Goal: Task Accomplishment & Management: Complete application form

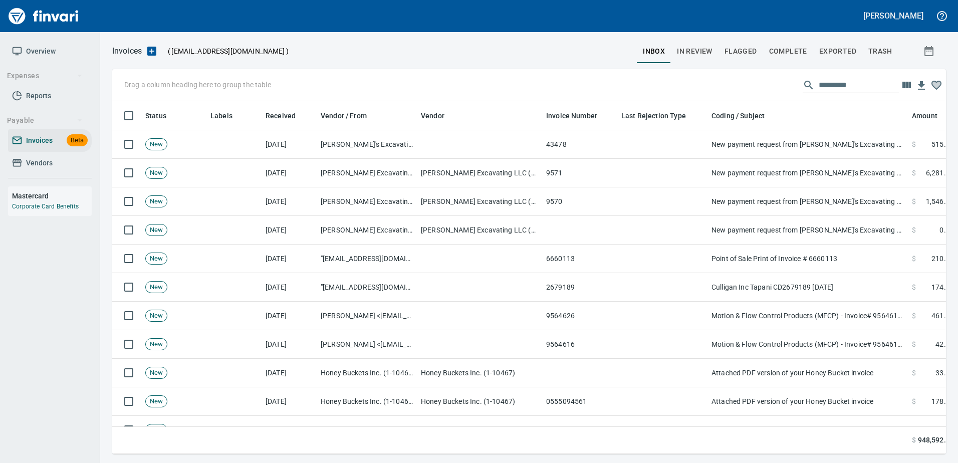
scroll to position [338, 818]
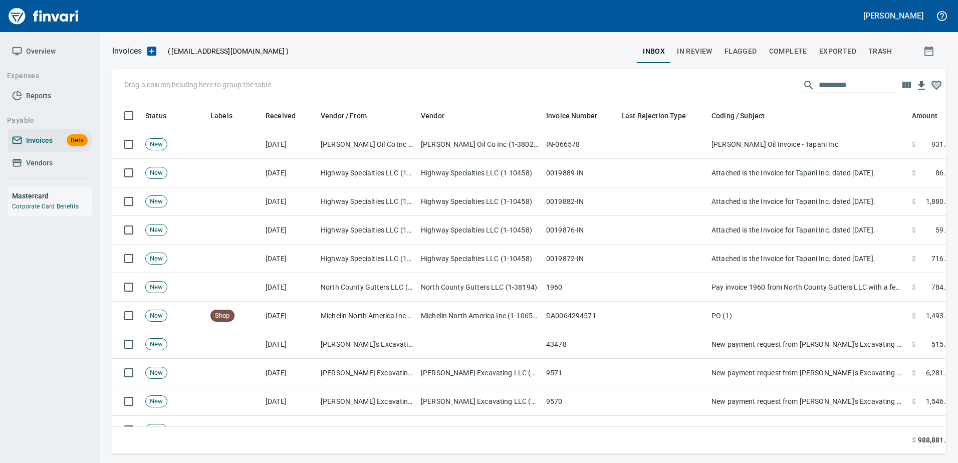
click at [696, 52] on span "In Review" at bounding box center [695, 51] width 36 height 13
click at [830, 89] on input "text" at bounding box center [858, 85] width 80 height 16
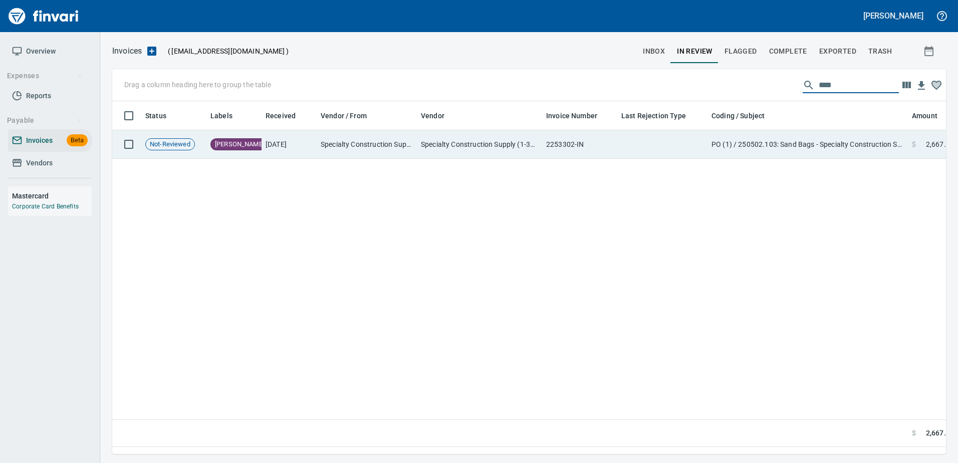
type input "****"
click at [744, 154] on td "PO (1) / 250502.103: Sand Bags - Specialty Construction Supply" at bounding box center [807, 144] width 200 height 29
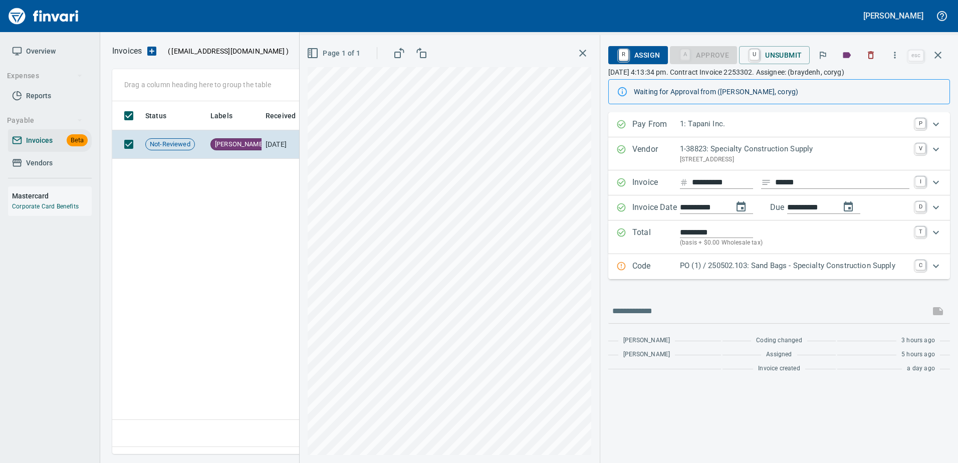
click at [671, 265] on p "Code" at bounding box center [656, 266] width 48 height 13
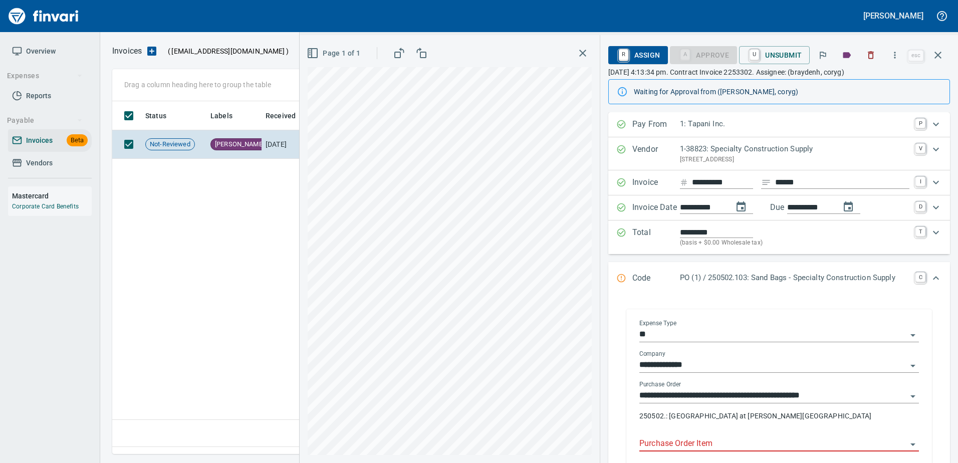
scroll to position [157, 0]
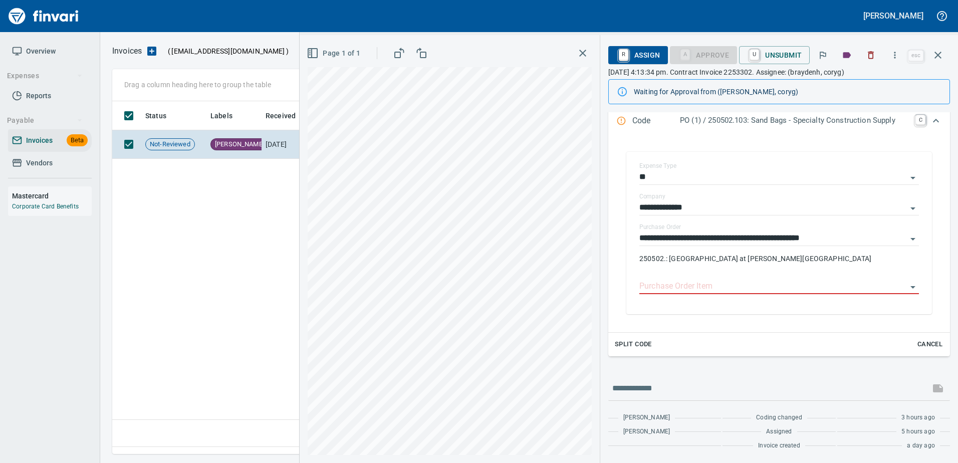
click at [922, 345] on span "Cancel" at bounding box center [929, 345] width 27 height 12
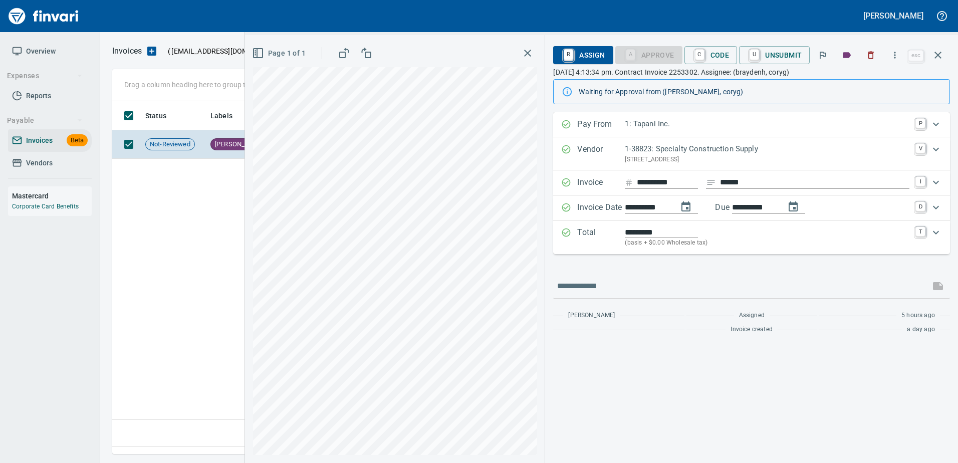
scroll to position [0, 0]
click at [723, 52] on span "C Code" at bounding box center [710, 55] width 37 height 17
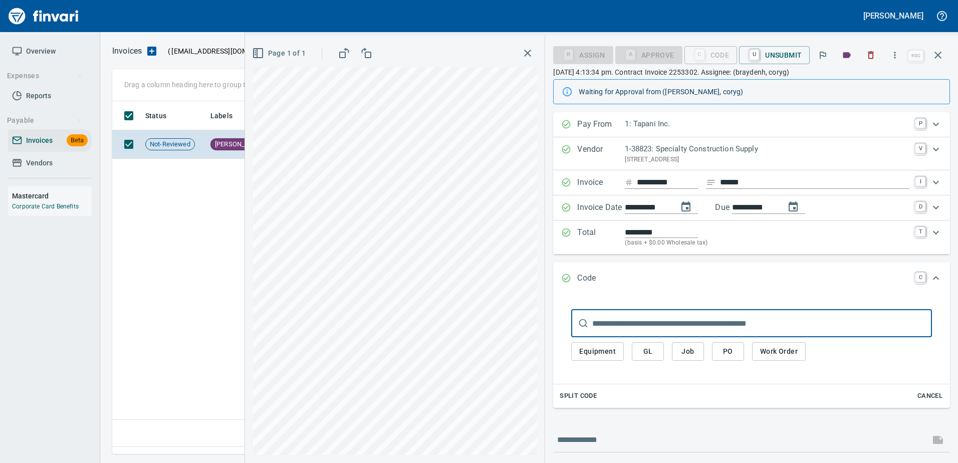
click at [700, 349] on button "Job" at bounding box center [688, 351] width 32 height 19
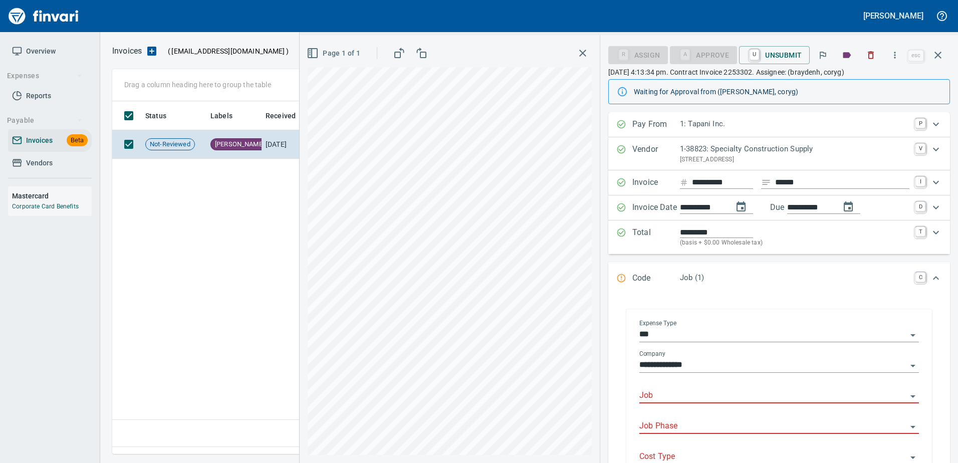
click at [662, 398] on input "Job" at bounding box center [772, 396] width 267 height 14
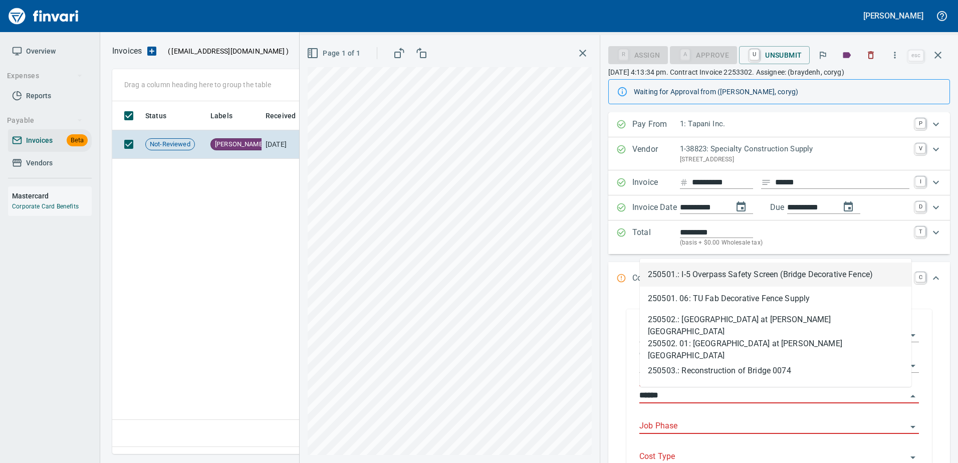
scroll to position [338, 825]
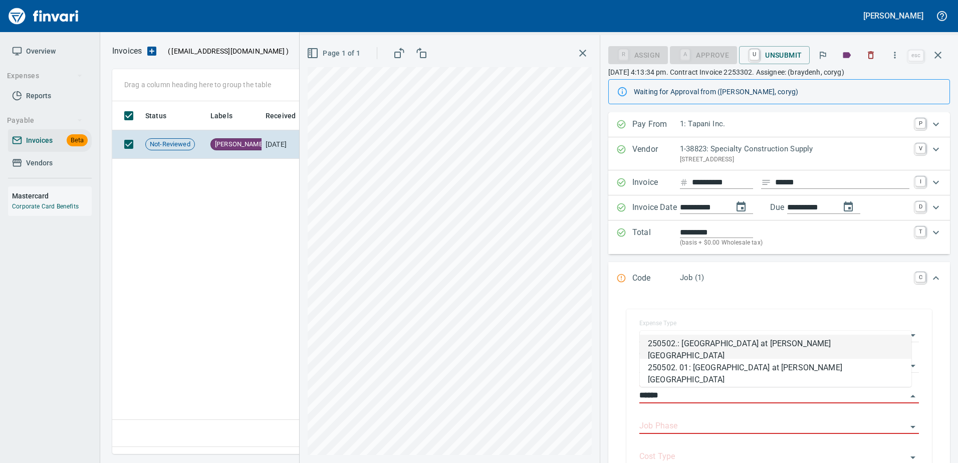
type input "******"
click at [841, 298] on div "**********" at bounding box center [779, 398] width 342 height 207
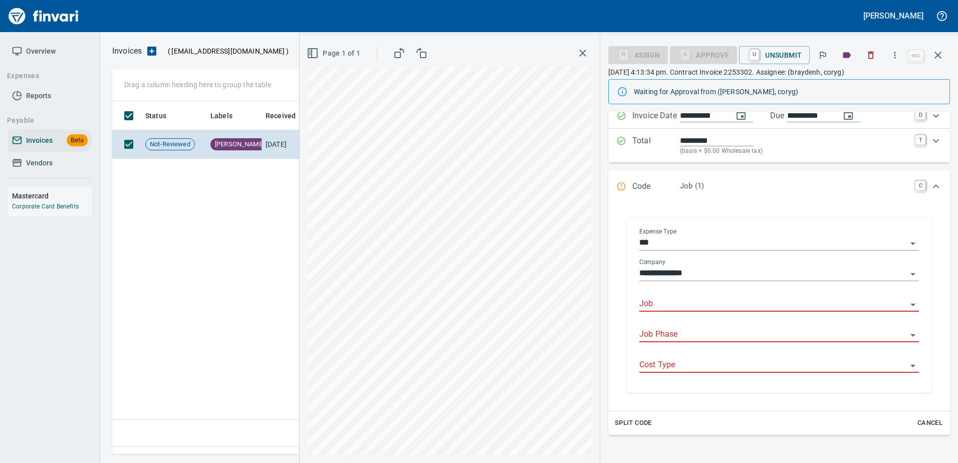
scroll to position [100, 0]
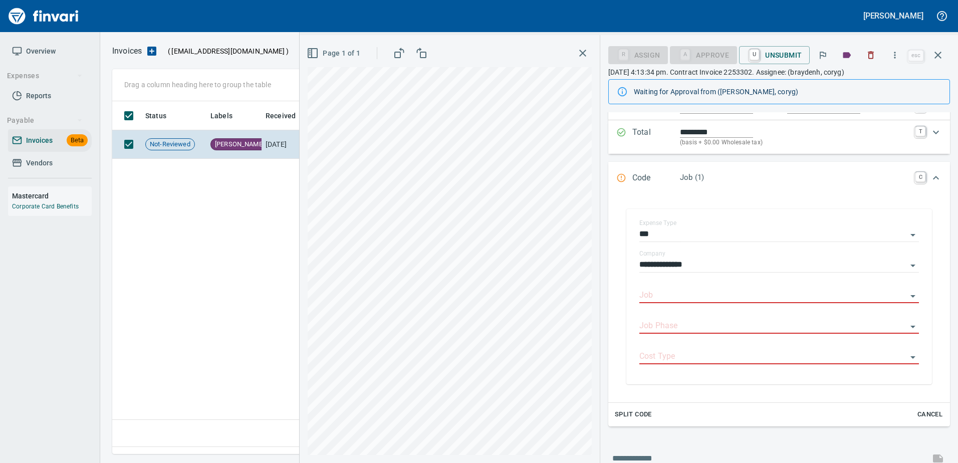
click at [917, 407] on button "Cancel" at bounding box center [930, 415] width 32 height 16
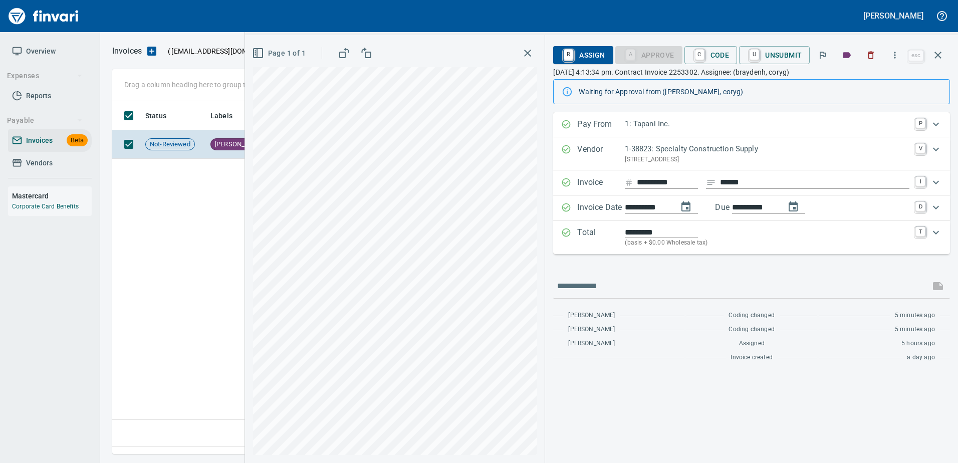
scroll to position [338, 825]
click at [937, 53] on icon "button" at bounding box center [938, 55] width 12 height 12
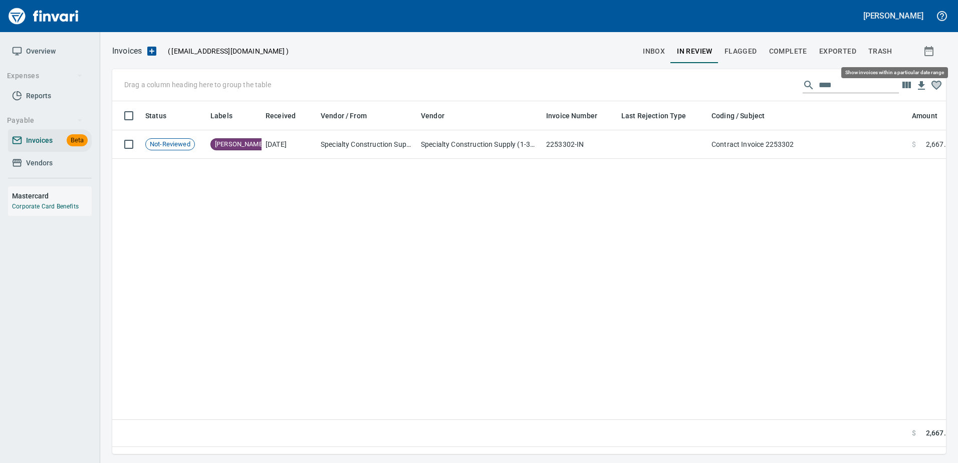
scroll to position [338, 826]
drag, startPoint x: 757, startPoint y: 89, endPoint x: 685, endPoint y: 89, distance: 71.6
click at [685, 89] on div "Drag a column heading here to group the table ****" at bounding box center [528, 85] width 833 height 32
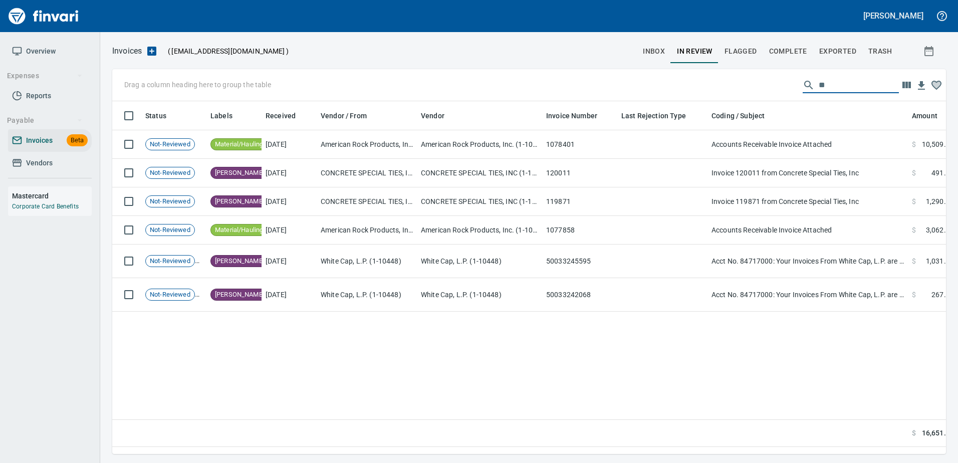
type input "*"
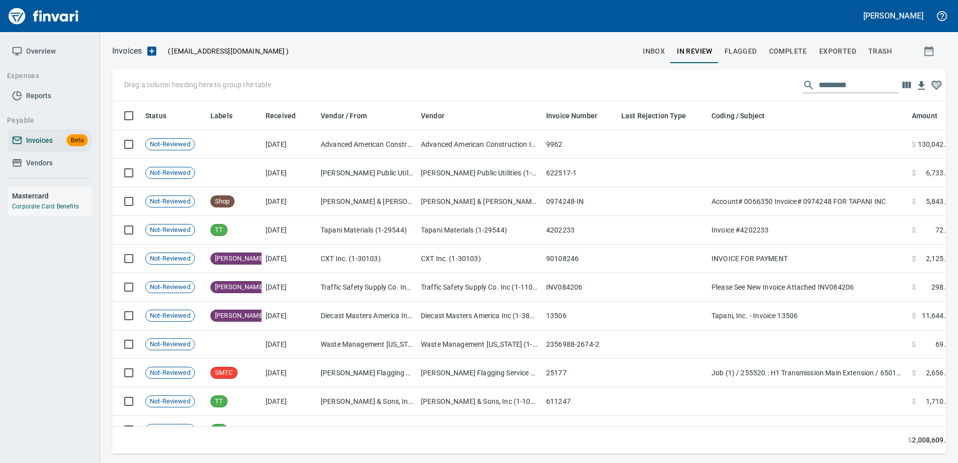
click at [645, 44] on button "inbox" at bounding box center [654, 51] width 34 height 24
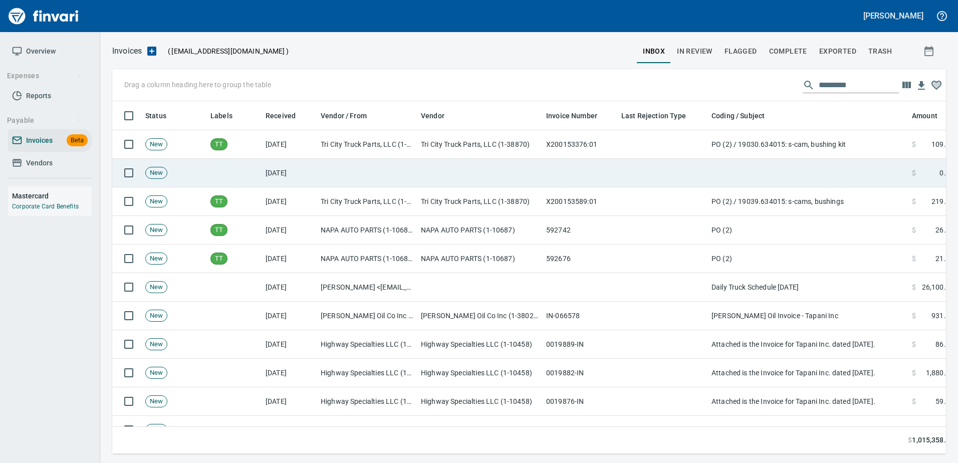
click at [558, 173] on td at bounding box center [579, 173] width 75 height 29
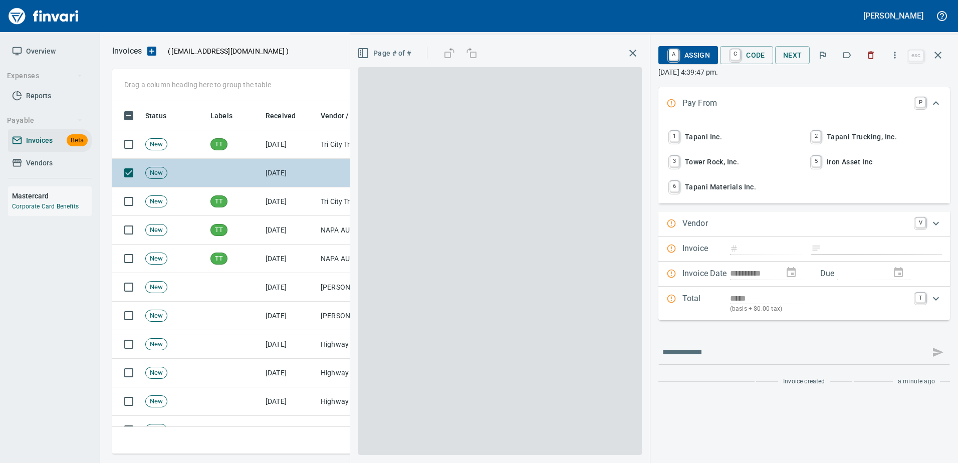
scroll to position [338, 818]
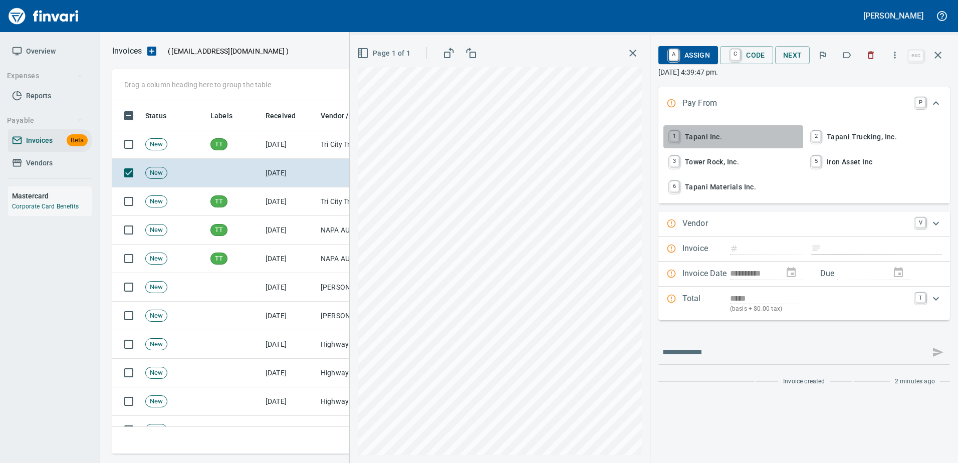
click at [684, 135] on span "1 Tapani Inc." at bounding box center [733, 136] width 132 height 17
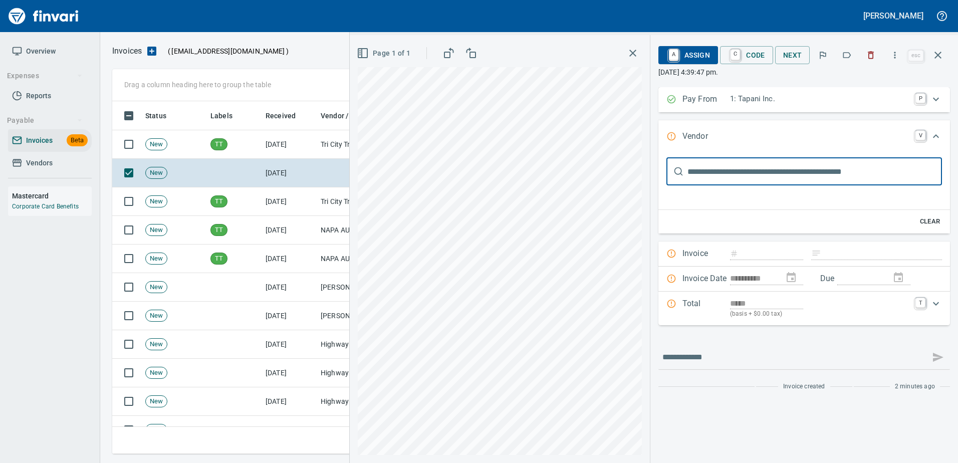
scroll to position [0, 0]
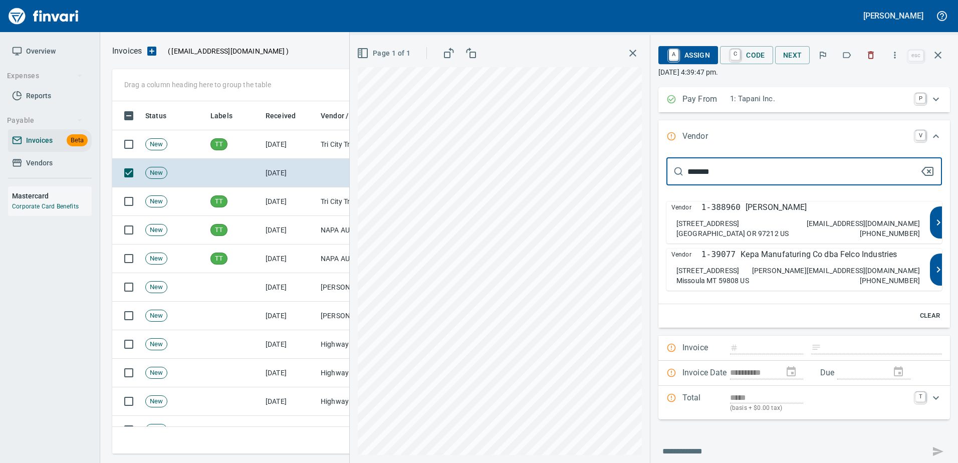
type input "*******"
click at [731, 211] on p "1-388960" at bounding box center [720, 207] width 39 height 12
type input "**********"
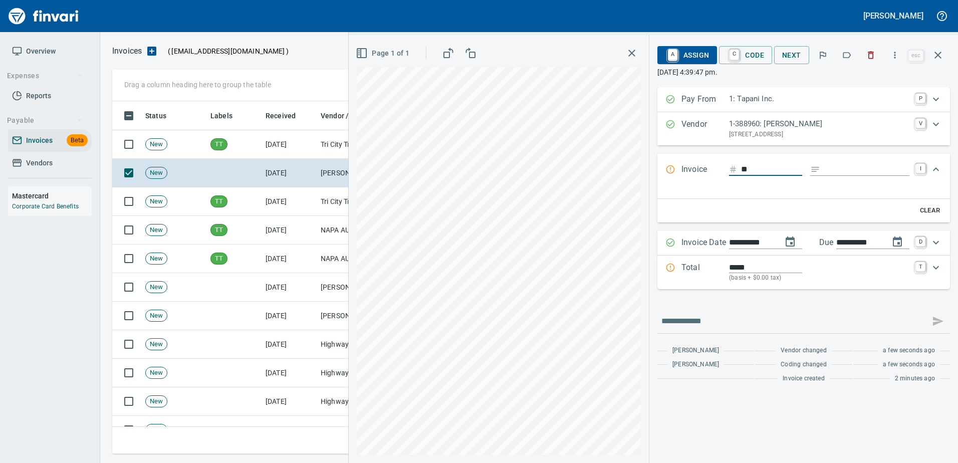
type input "**"
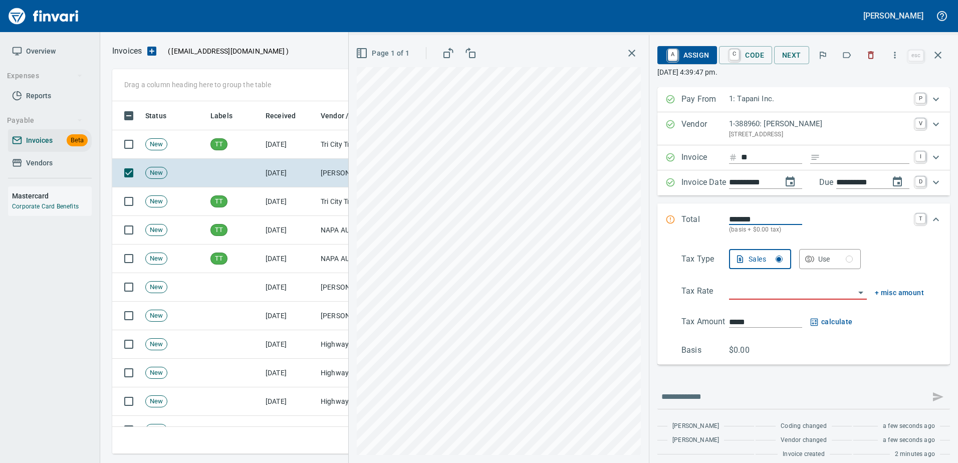
type input "*******"
click at [754, 165] on div "Invoice ** I" at bounding box center [803, 157] width 293 height 25
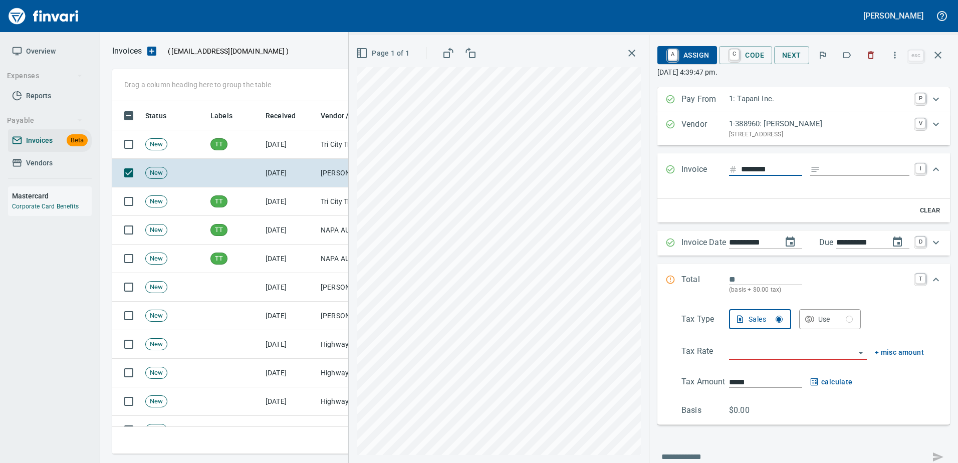
type input "********"
click at [824, 167] on input "Expand" at bounding box center [866, 169] width 85 height 13
type input "**********"
click at [733, 240] on input "**********" at bounding box center [751, 242] width 45 height 13
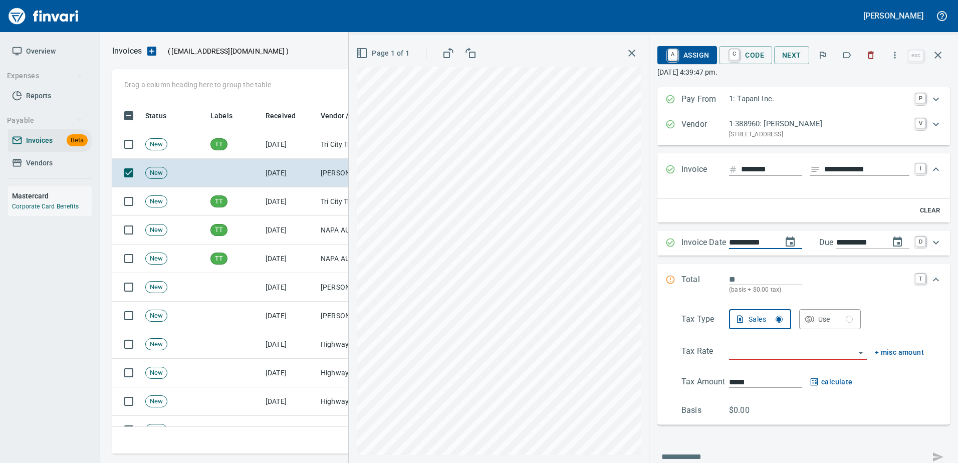
click at [733, 240] on input "**********" at bounding box center [751, 242] width 45 height 13
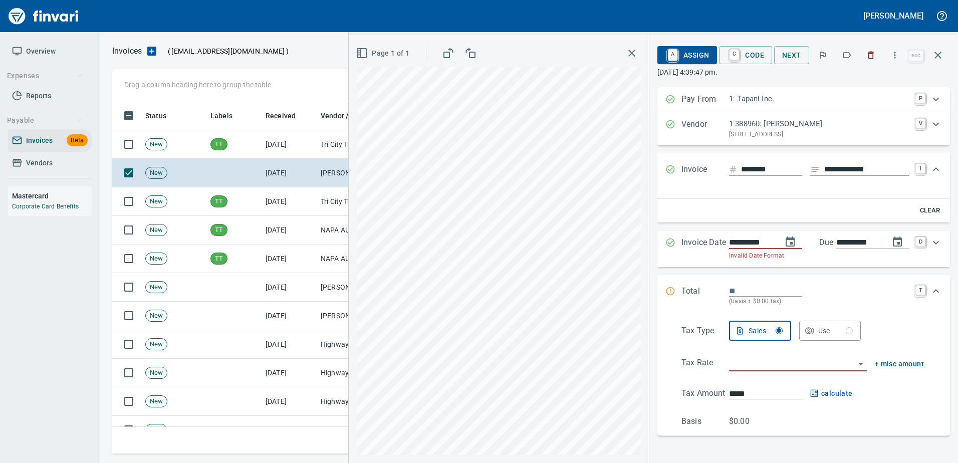
type input "**********"
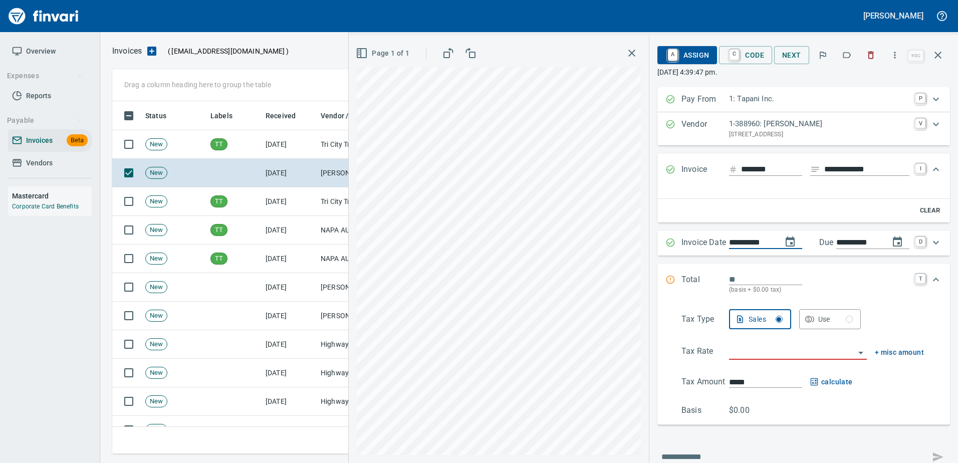
type input "**********"
click at [741, 274] on input "Expand" at bounding box center [765, 279] width 73 height 12
type input "******"
click at [734, 352] on input "search" at bounding box center [792, 352] width 126 height 14
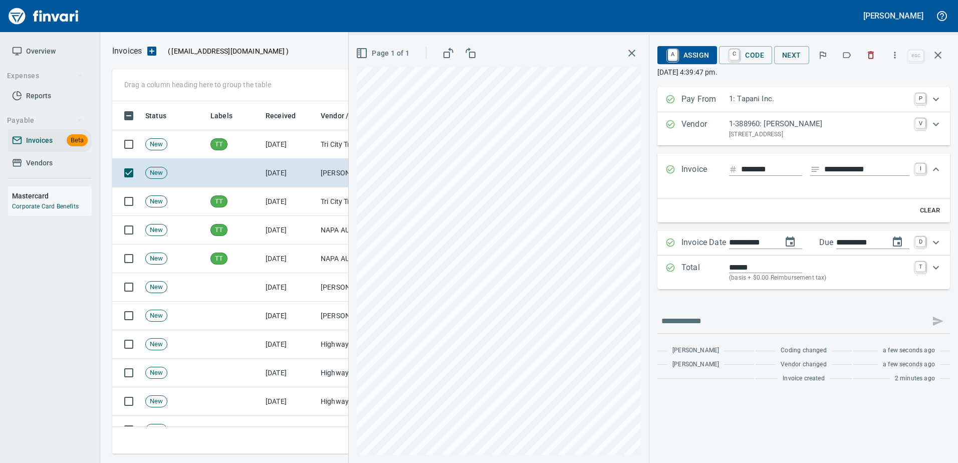
type input "**********"
click at [733, 51] on link "C" at bounding box center [734, 55] width 10 height 11
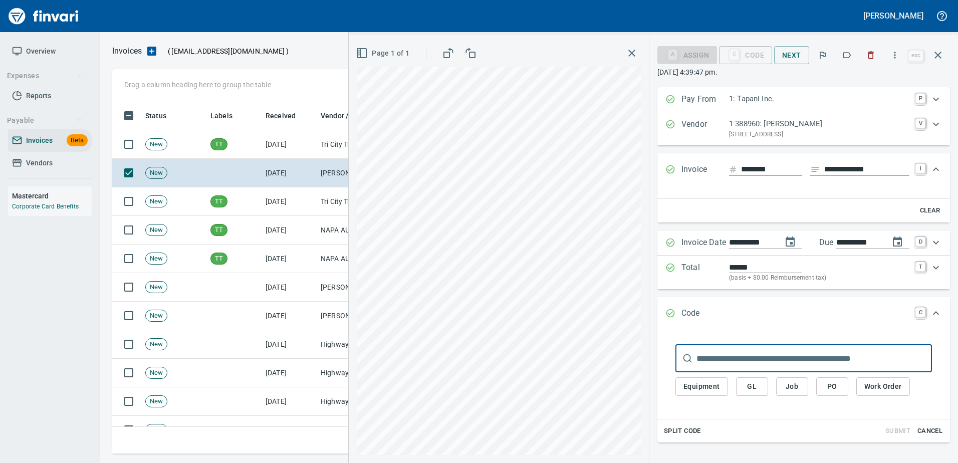
click at [784, 390] on span "Job" at bounding box center [792, 386] width 16 height 13
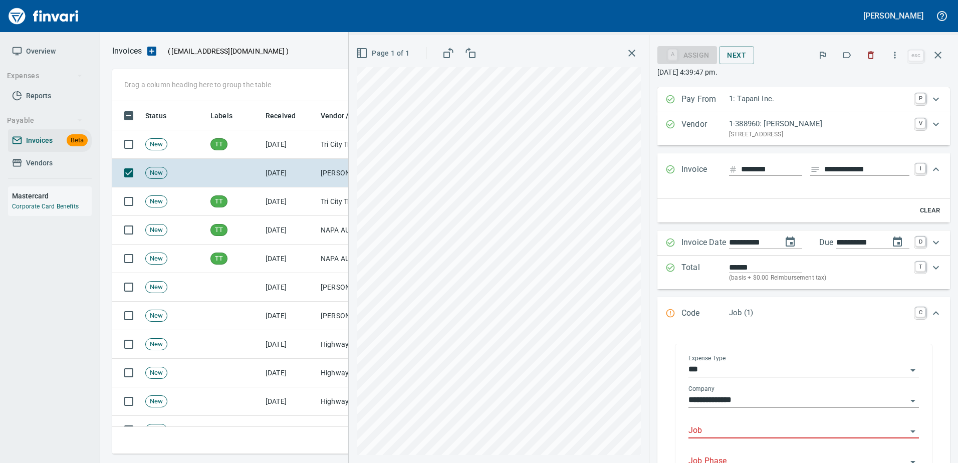
click at [689, 435] on input "Job" at bounding box center [797, 431] width 218 height 14
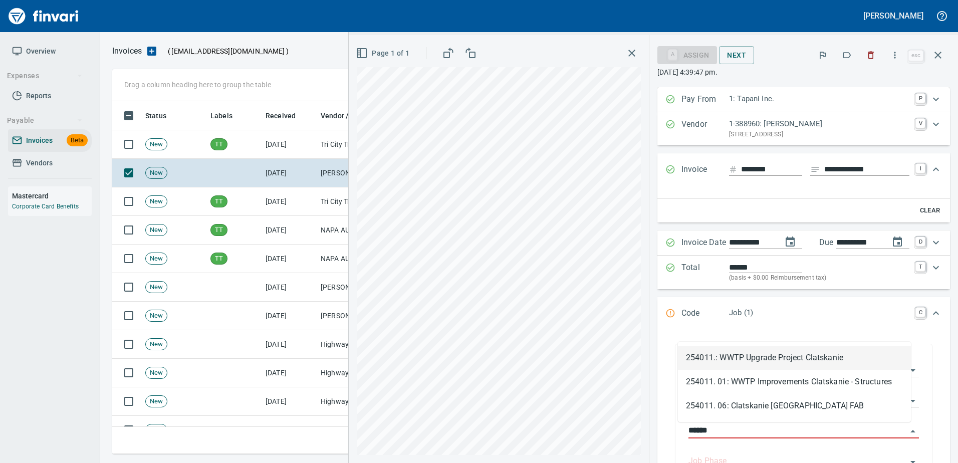
click at [742, 356] on li "254011.: WWTP Upgrade Project Clatskanie" at bounding box center [794, 358] width 233 height 24
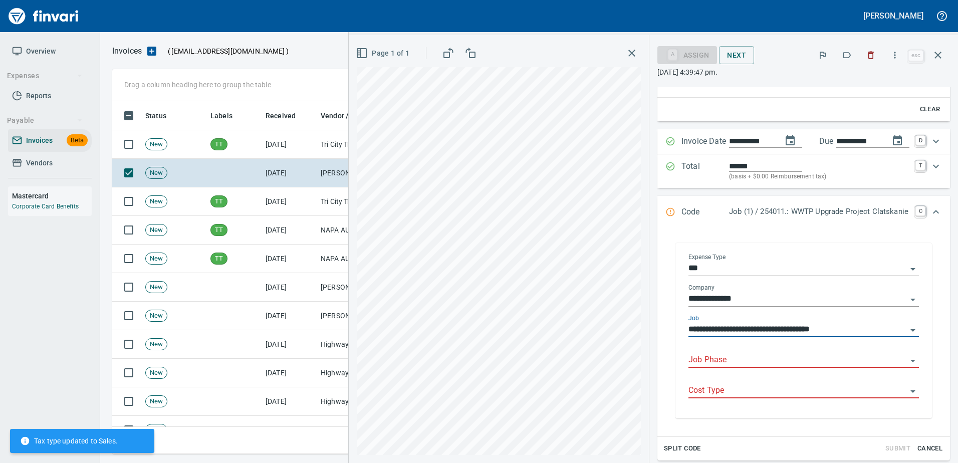
scroll to position [100, 0]
type input "**********"
click at [700, 360] on input "Job Phase" at bounding box center [797, 361] width 218 height 14
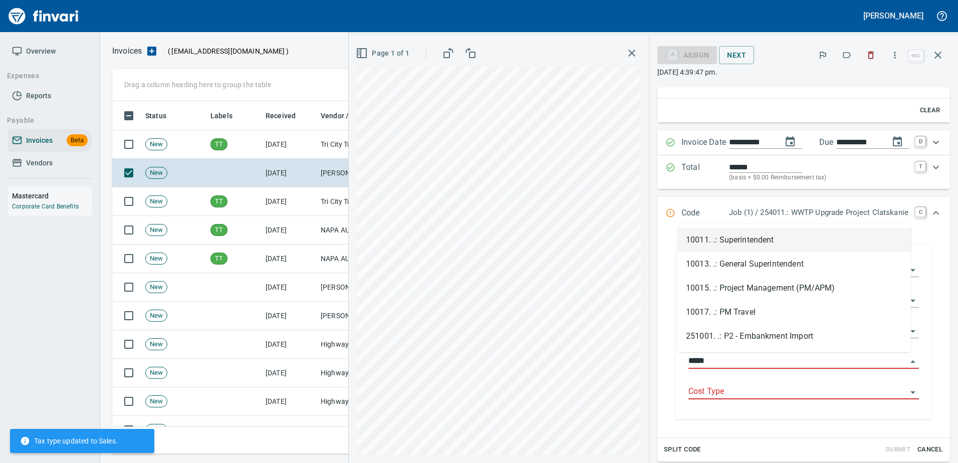
scroll to position [338, 818]
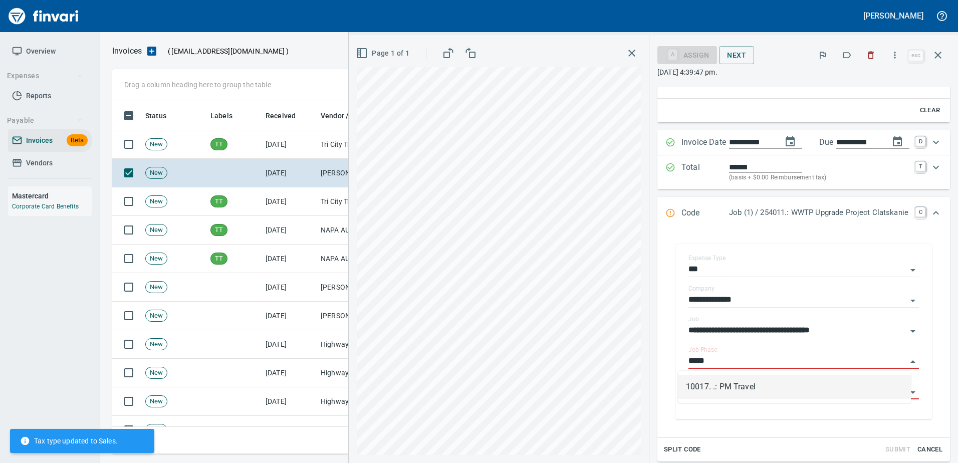
click at [710, 385] on li "10017. .: PM Travel" at bounding box center [794, 387] width 233 height 24
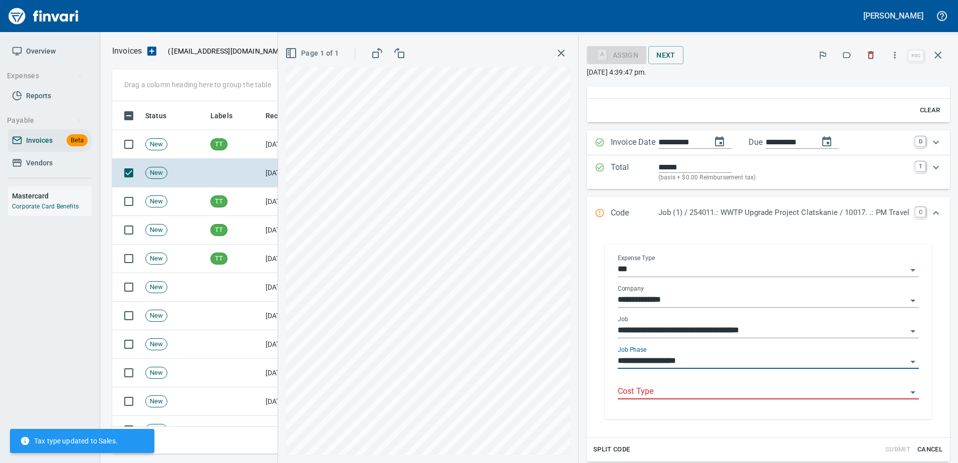
type input "**********"
click at [693, 395] on input "Cost Type" at bounding box center [762, 392] width 289 height 14
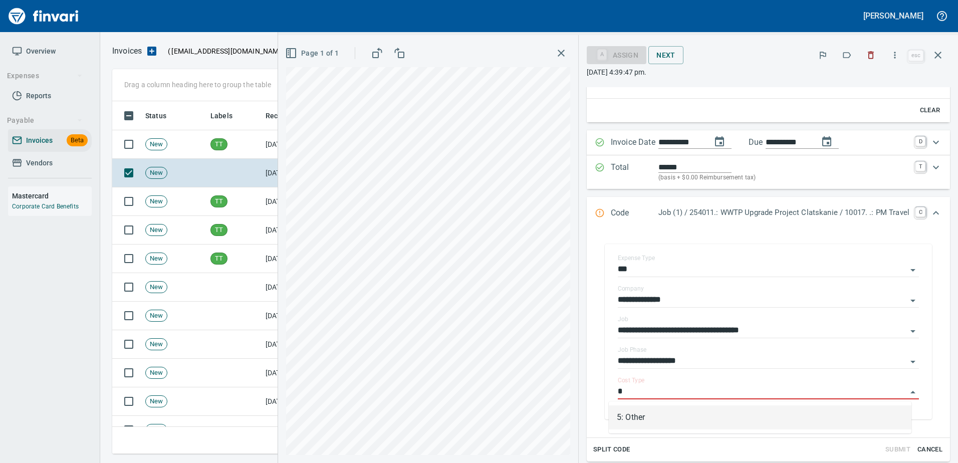
click at [684, 411] on li "5: Other" at bounding box center [760, 417] width 303 height 24
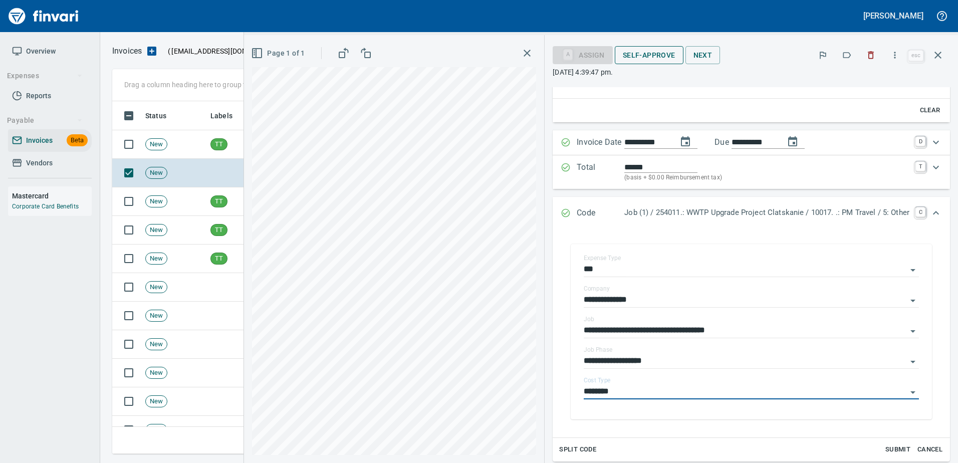
type input "********"
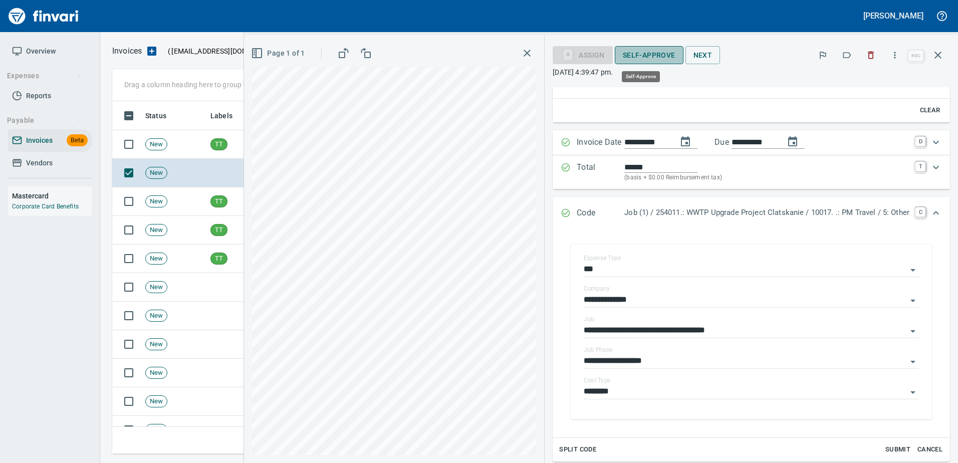
click at [642, 58] on span "Self-Approve" at bounding box center [649, 55] width 53 height 13
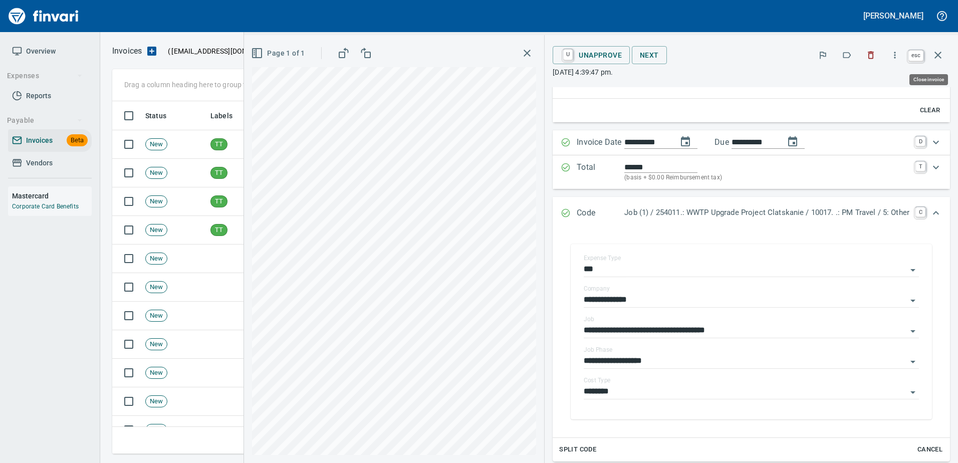
click at [931, 57] on button "button" at bounding box center [938, 55] width 24 height 24
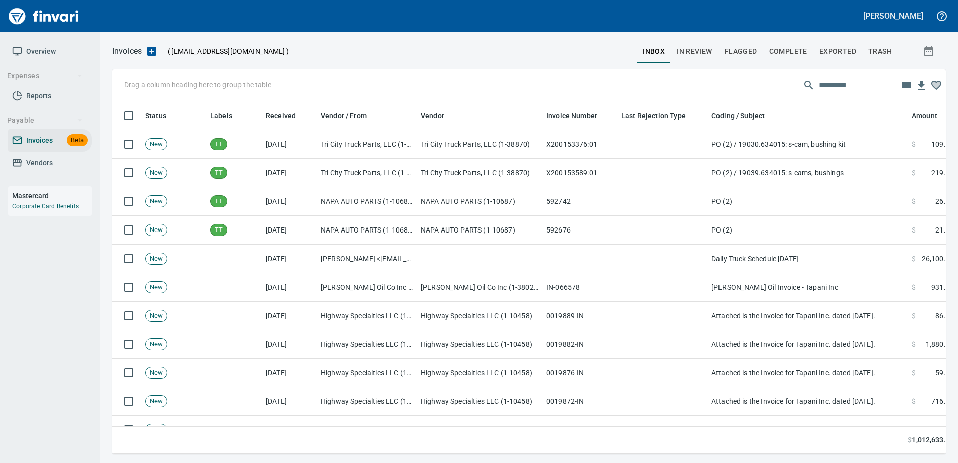
scroll to position [338, 818]
click at [822, 82] on input "text" at bounding box center [858, 85] width 80 height 16
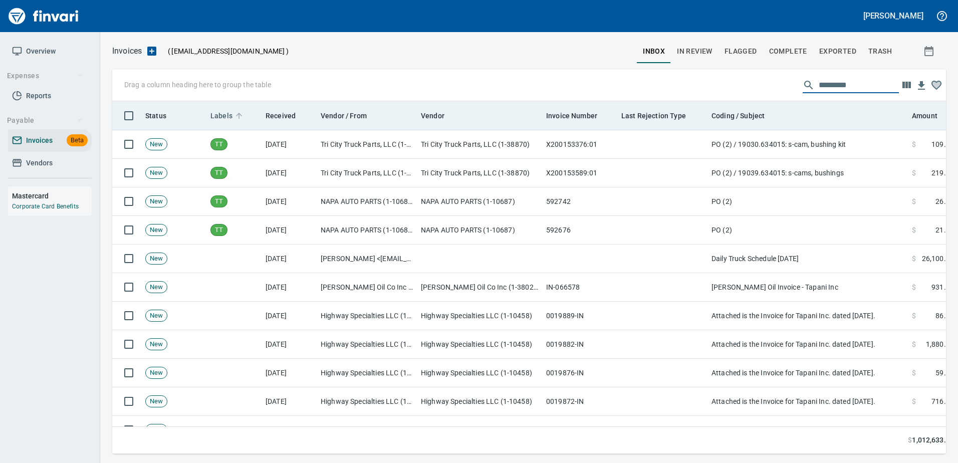
click at [218, 114] on span "Labels" at bounding box center [221, 116] width 22 height 12
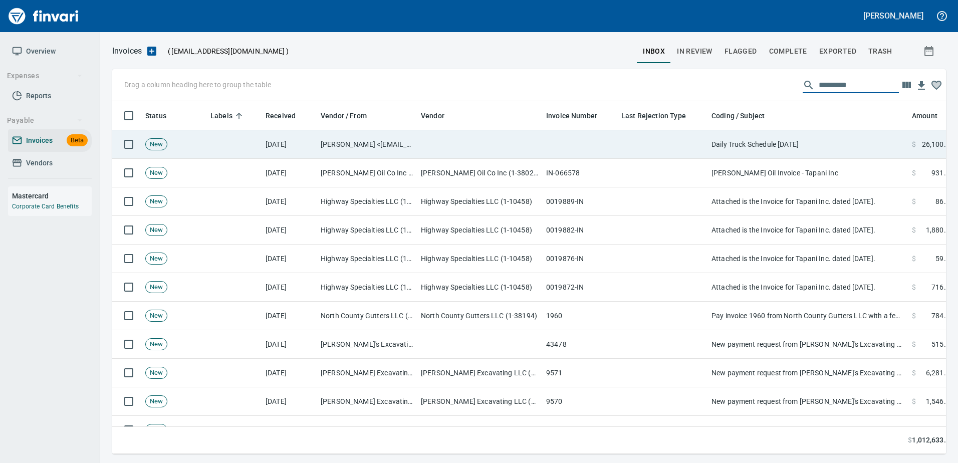
drag, startPoint x: 371, startPoint y: 143, endPoint x: 363, endPoint y: 139, distance: 9.0
click at [371, 143] on td "[PERSON_NAME] <[EMAIL_ADDRESS][DOMAIN_NAME]>" at bounding box center [367, 144] width 100 height 29
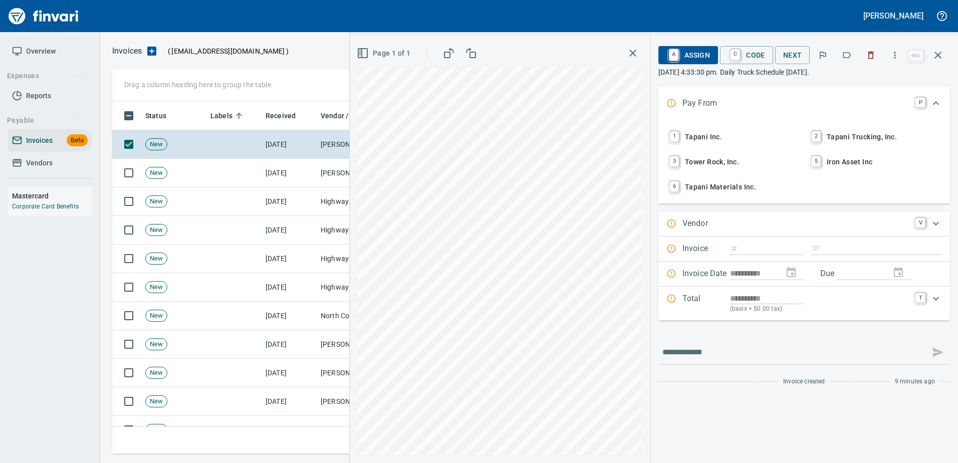
scroll to position [338, 818]
click at [877, 49] on button "button" at bounding box center [870, 55] width 22 height 22
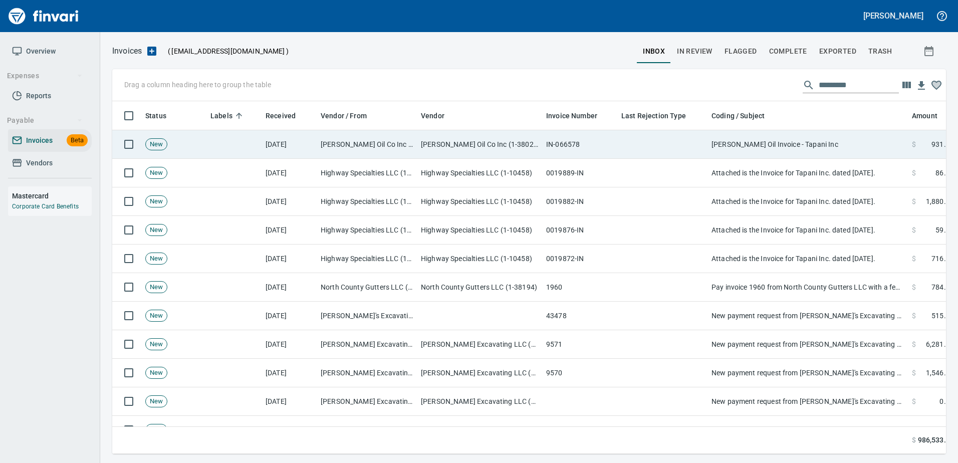
click at [816, 148] on td "[PERSON_NAME] Oil Invoice - Tapani Inc" at bounding box center [807, 144] width 200 height 29
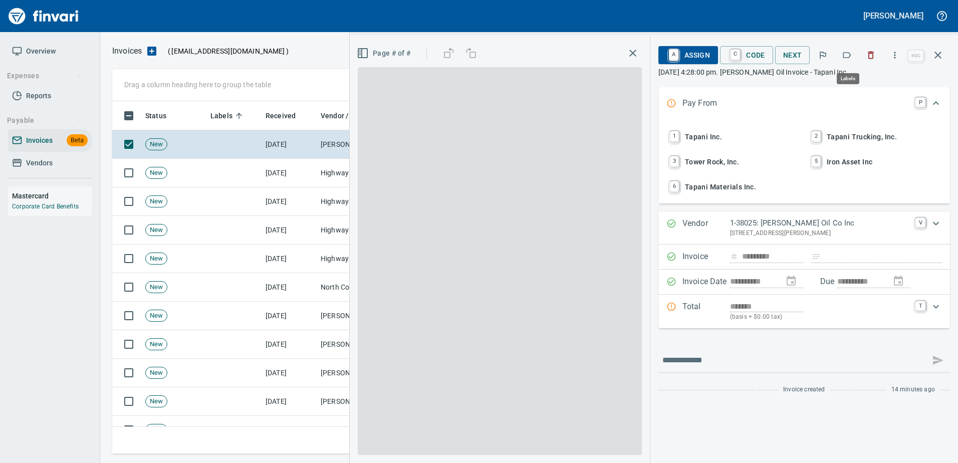
click at [848, 52] on icon "button" at bounding box center [846, 55] width 10 height 10
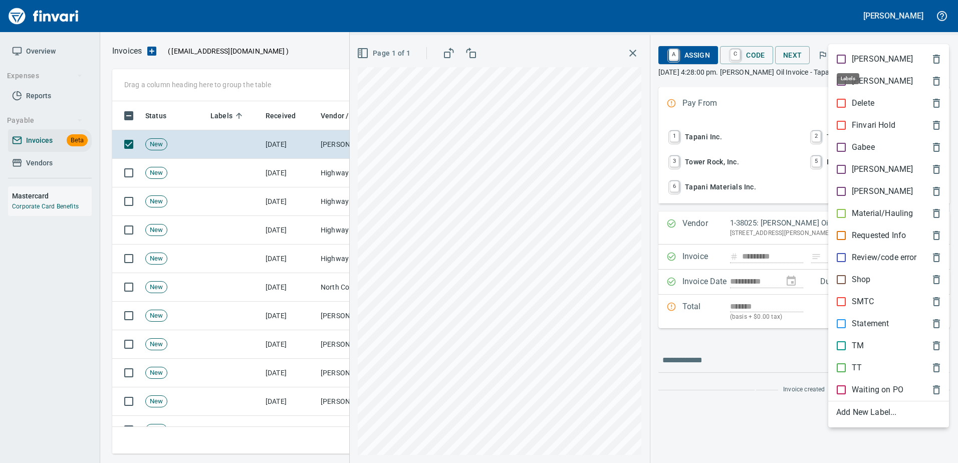
scroll to position [338, 818]
click at [862, 282] on p "Shop" at bounding box center [860, 279] width 19 height 12
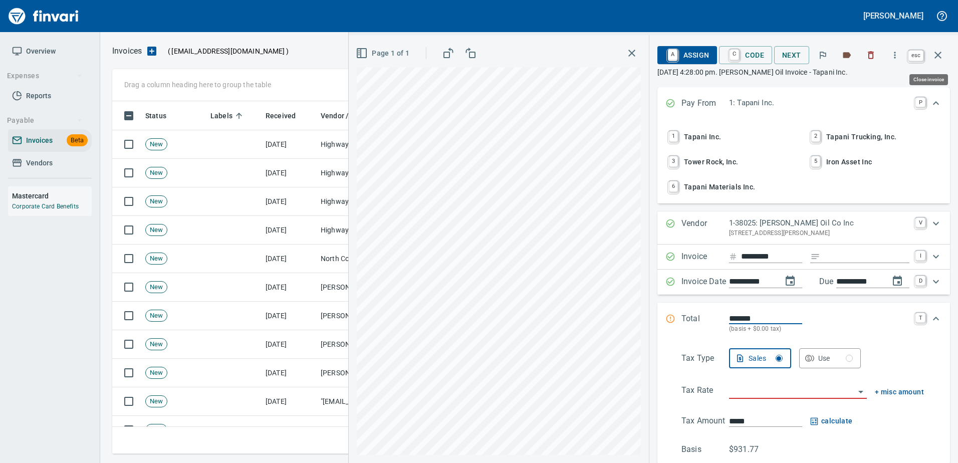
click at [934, 54] on icon "button" at bounding box center [938, 55] width 12 height 12
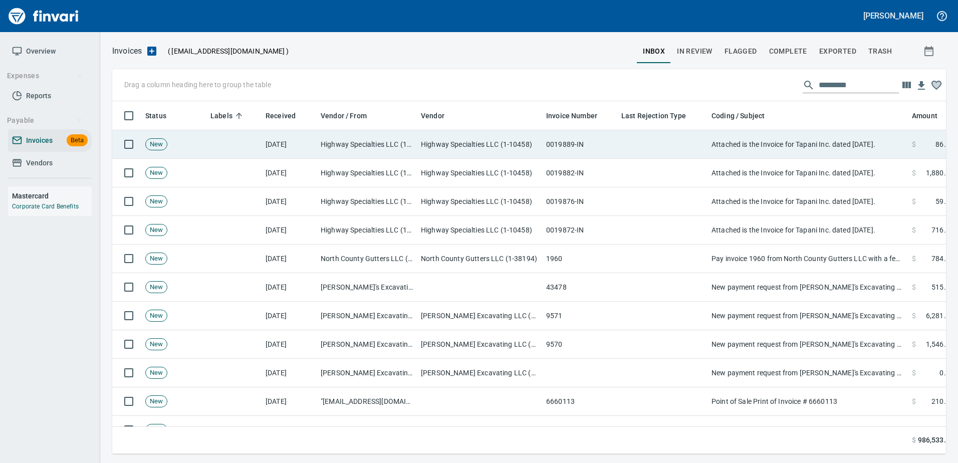
click at [826, 156] on td "Attached is the Invoice for Tapani Inc. dated [DATE]." at bounding box center [807, 144] width 200 height 29
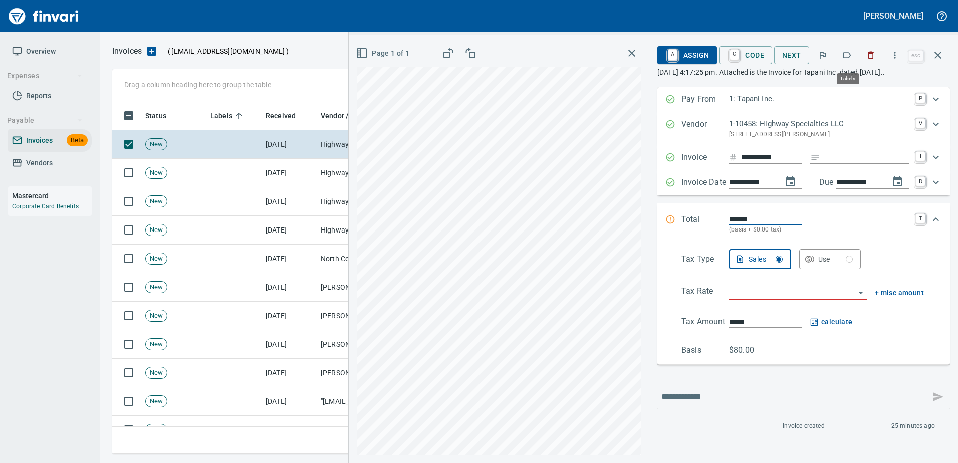
click at [844, 60] on icon "button" at bounding box center [846, 55] width 10 height 10
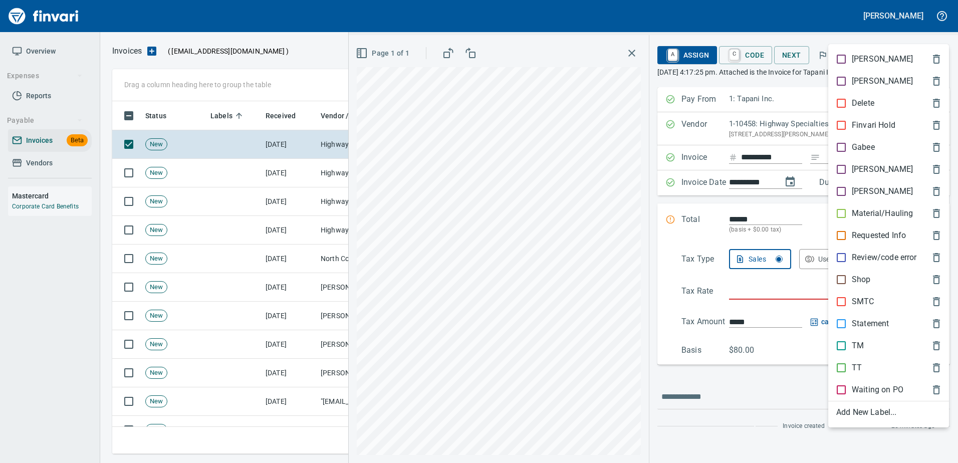
scroll to position [338, 818]
click at [851, 170] on p "[PERSON_NAME]" at bounding box center [881, 169] width 61 height 12
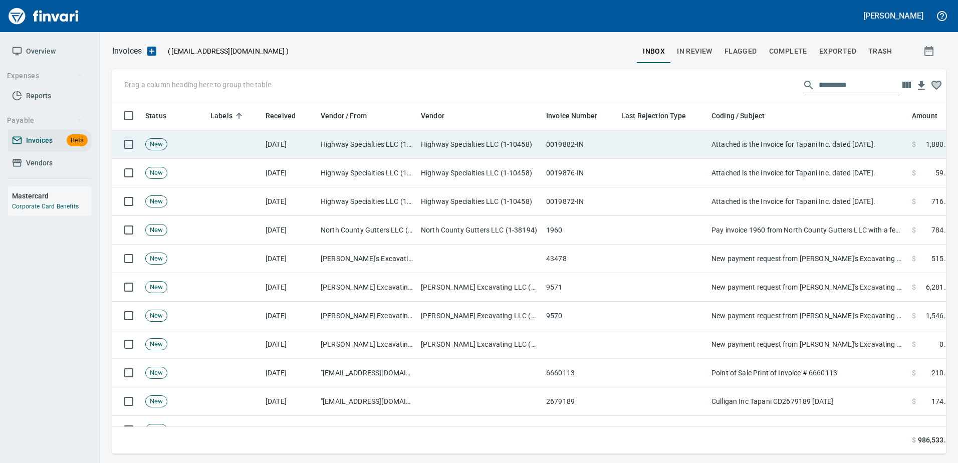
click at [845, 148] on td "Attached is the Invoice for Tapani Inc. dated [DATE]." at bounding box center [807, 144] width 200 height 29
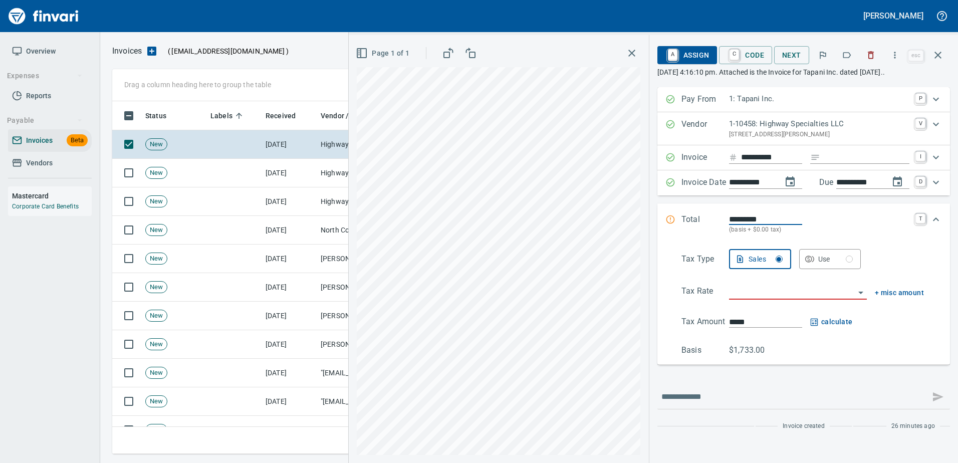
click at [848, 57] on icon "button" at bounding box center [846, 55] width 10 height 10
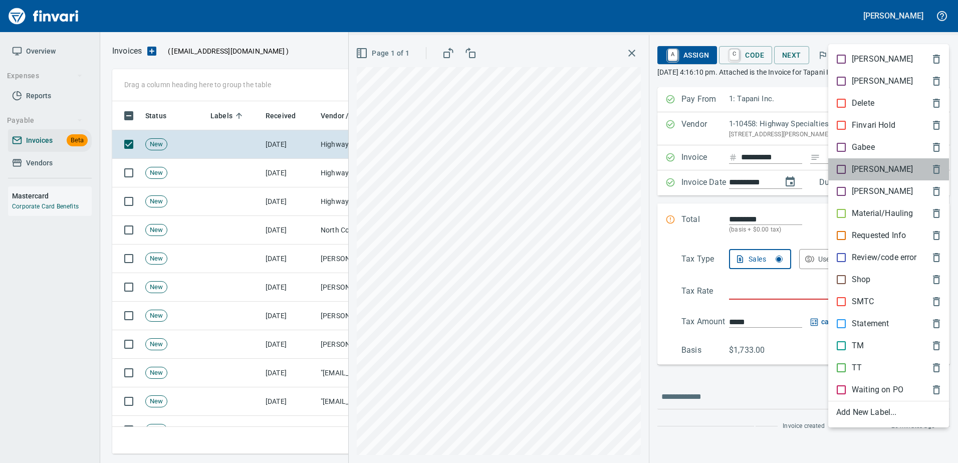
click at [854, 166] on p "[PERSON_NAME]" at bounding box center [881, 169] width 61 height 12
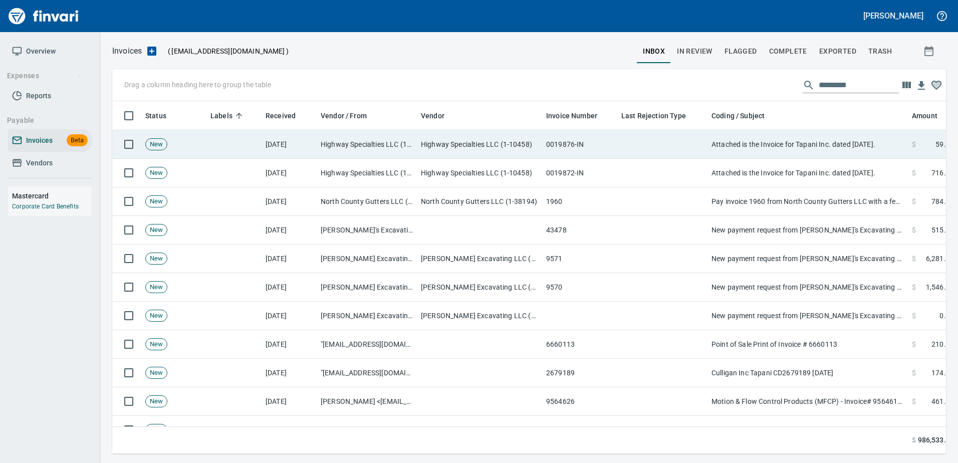
click at [825, 146] on td "Attached is the Invoice for Tapani Inc. dated [DATE]." at bounding box center [807, 144] width 200 height 29
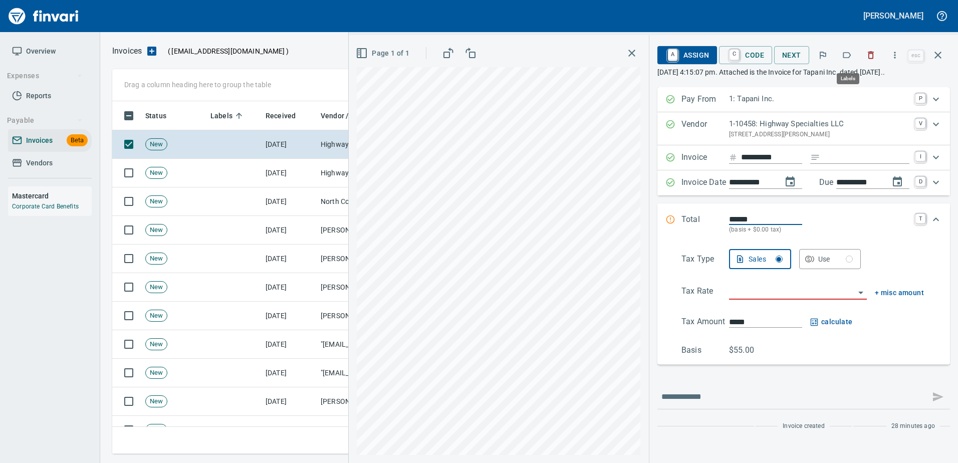
click at [840, 55] on button "button" at bounding box center [846, 55] width 22 height 22
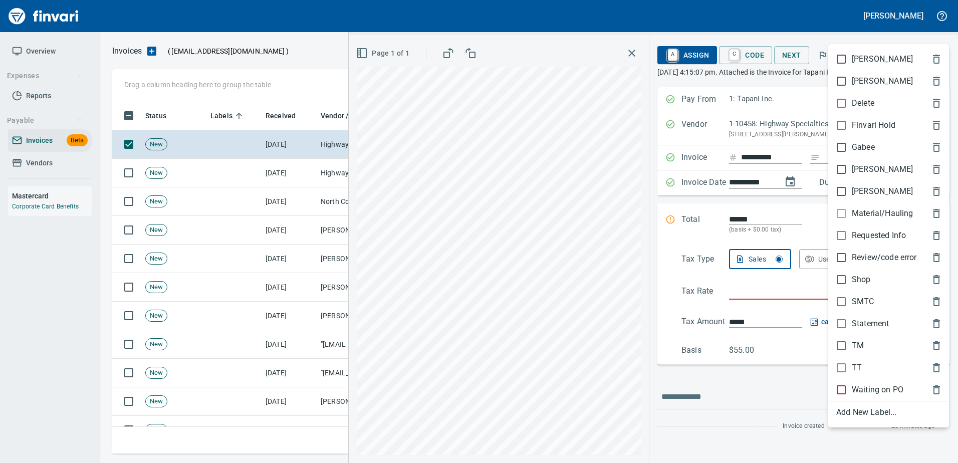
scroll to position [338, 818]
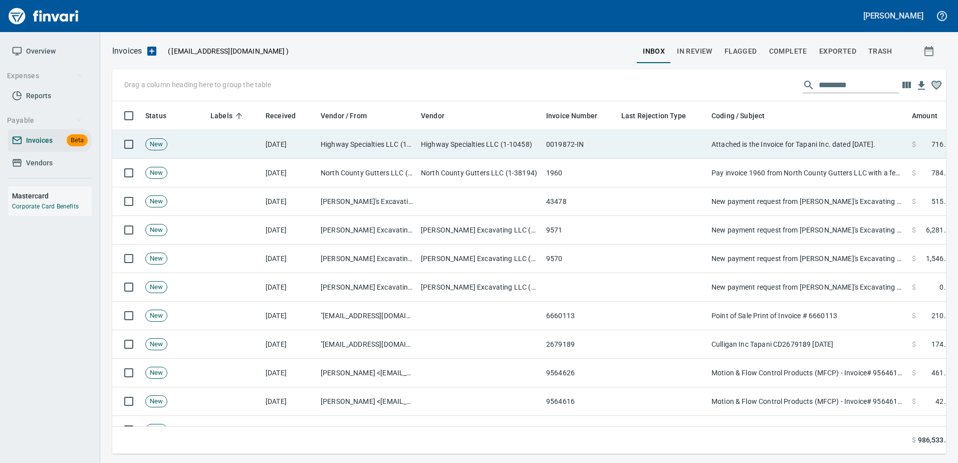
click at [825, 142] on td "Attached is the Invoice for Tapani Inc. dated [DATE]." at bounding box center [807, 144] width 200 height 29
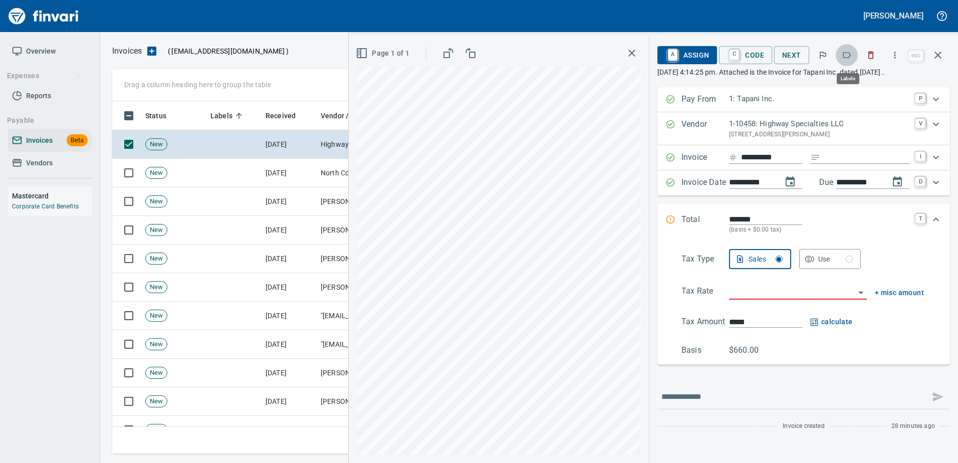
click at [851, 60] on icon "button" at bounding box center [846, 55] width 10 height 10
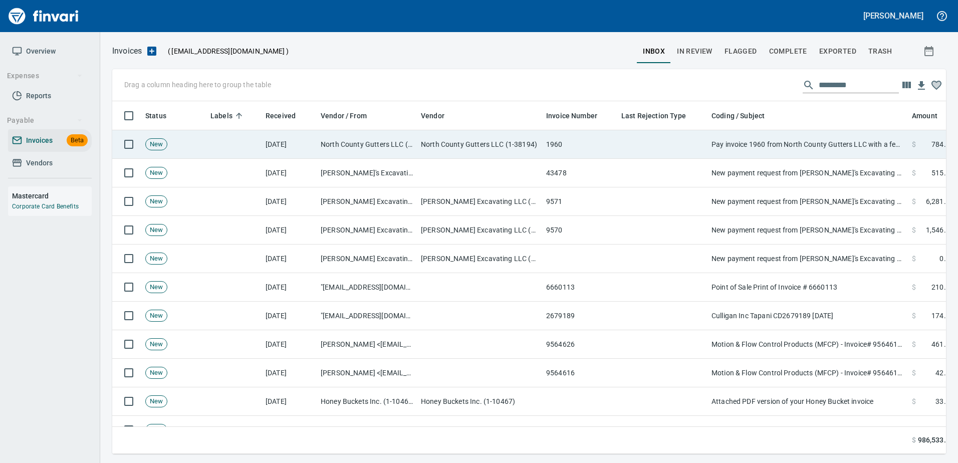
click at [822, 144] on td "Pay invoice 1960 from North County Gutters LLC with a few clicks" at bounding box center [807, 144] width 200 height 29
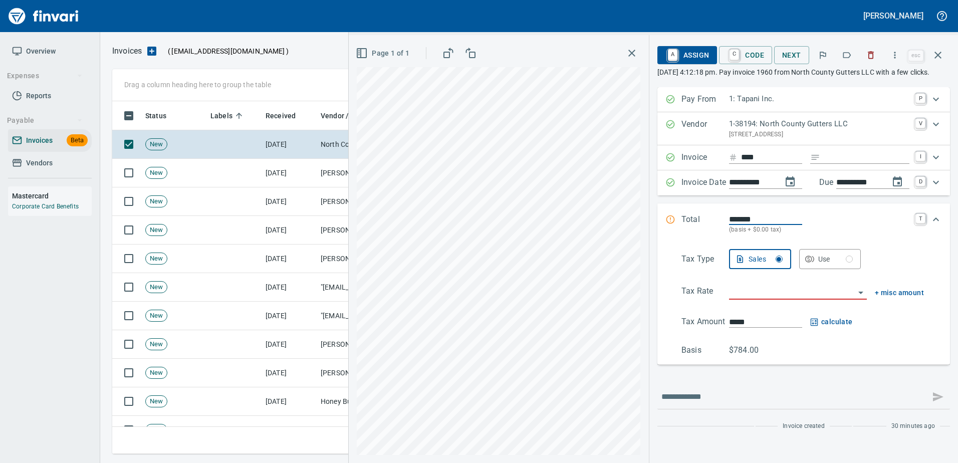
scroll to position [338, 818]
click at [846, 58] on icon "button" at bounding box center [846, 55] width 10 height 10
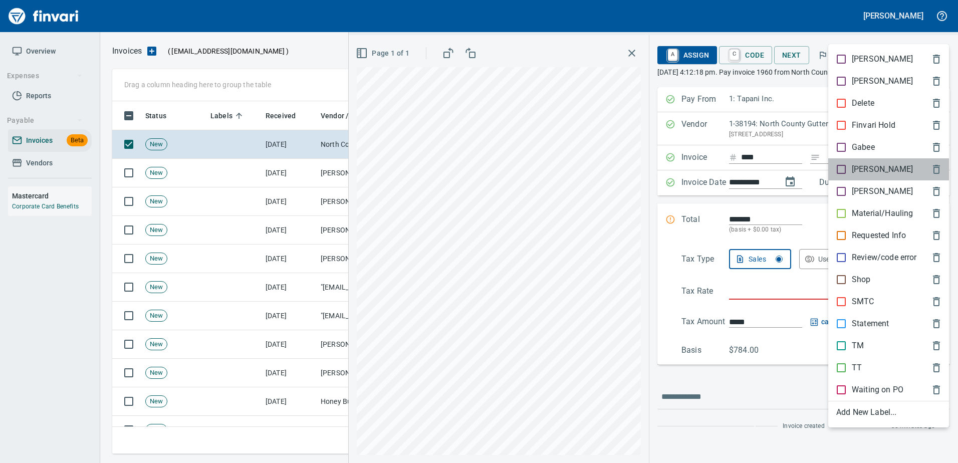
click at [852, 169] on p "[PERSON_NAME]" at bounding box center [881, 169] width 61 height 12
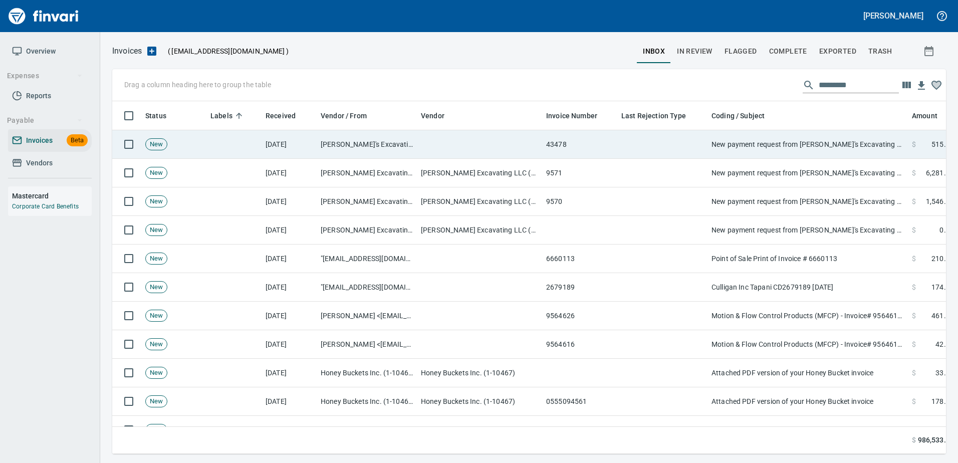
click at [822, 153] on td "New payment request from [PERSON_NAME]'s Excavating LLC for 6281.25 - invoice 9…" at bounding box center [807, 144] width 200 height 29
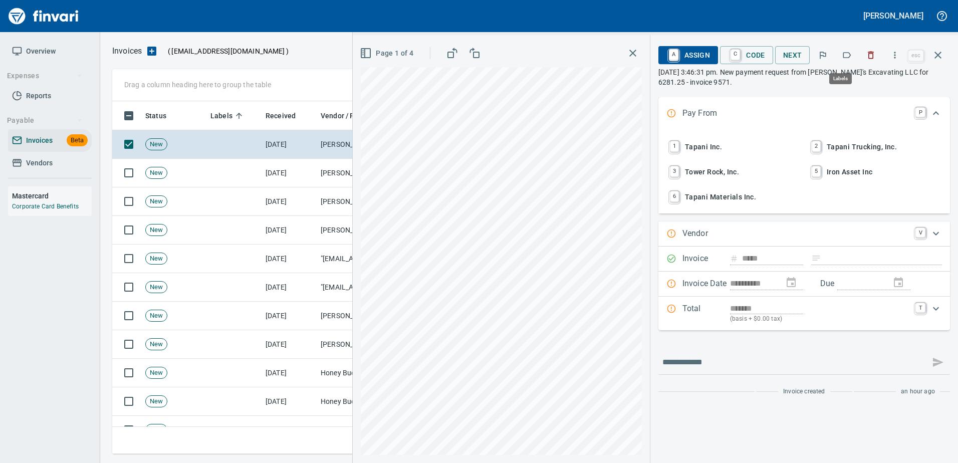
click at [840, 57] on button "button" at bounding box center [846, 55] width 22 height 22
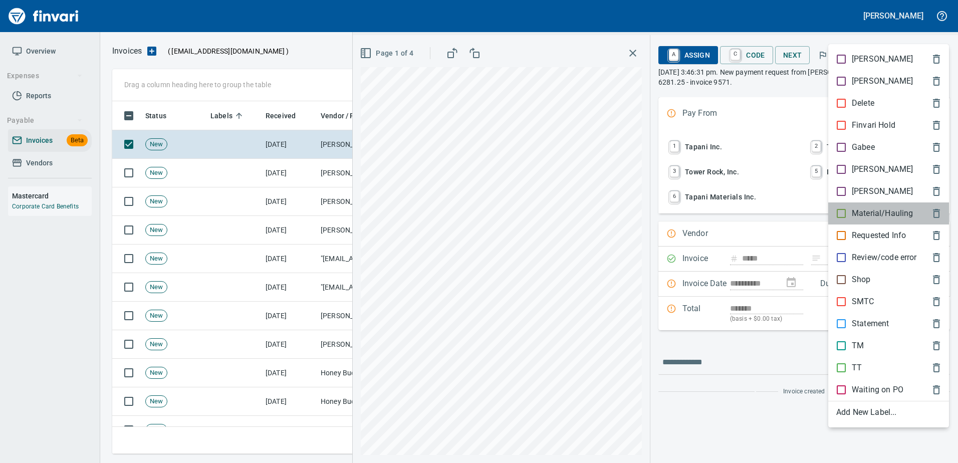
click at [856, 208] on p "Material/Hauling" at bounding box center [881, 213] width 61 height 12
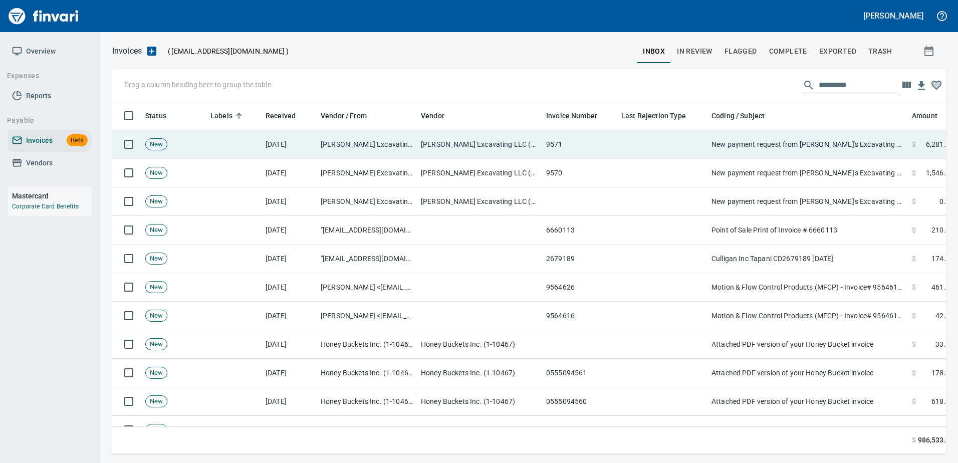
click at [821, 149] on td "New payment request from [PERSON_NAME]'s Excavating LLC for 6281.25 - invoice 9…" at bounding box center [807, 144] width 200 height 29
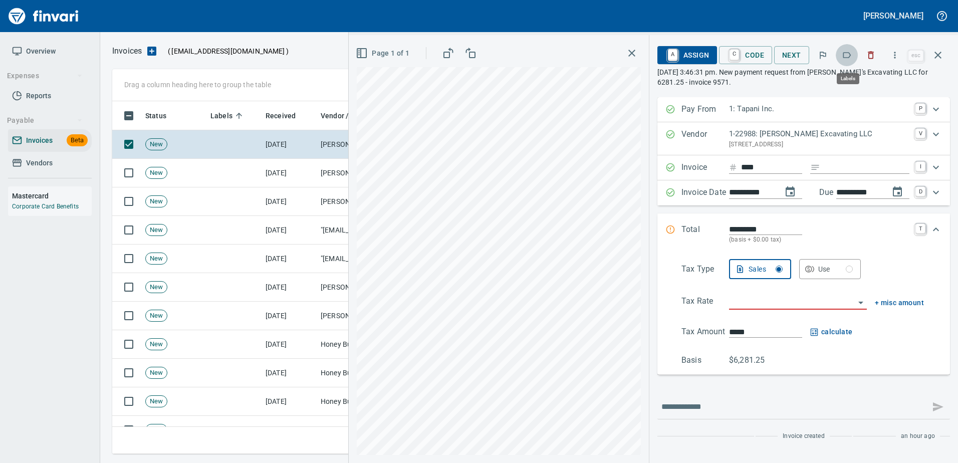
click at [852, 61] on button "button" at bounding box center [846, 55] width 22 height 22
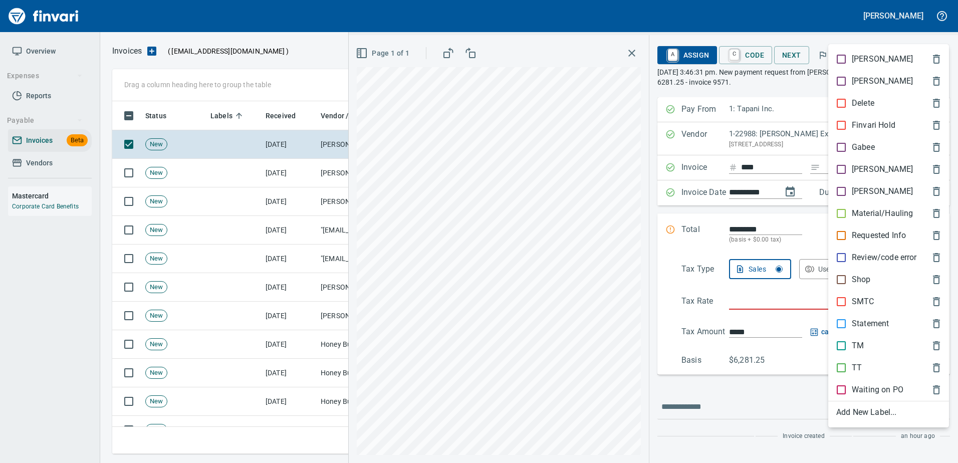
click at [866, 206] on div "Material/Hauling" at bounding box center [888, 213] width 121 height 22
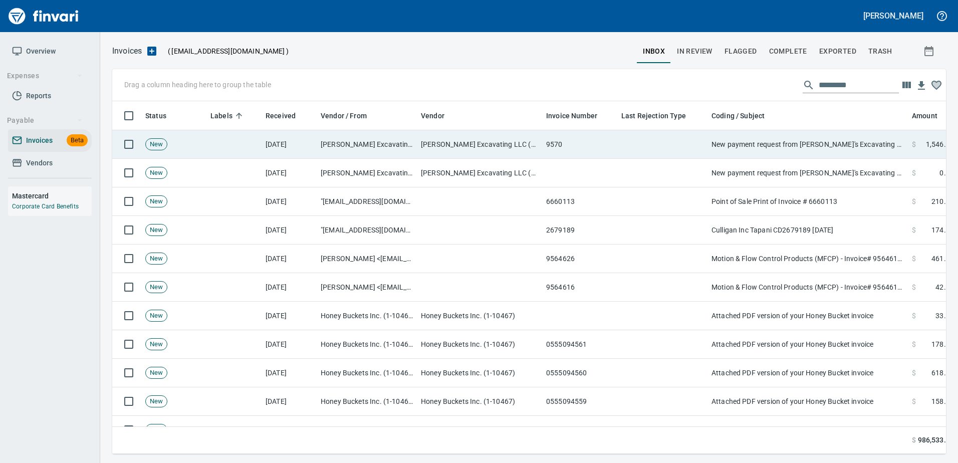
click at [827, 137] on td "New payment request from [PERSON_NAME]'s Excavating LLC for 1546.25 - invoice 9…" at bounding box center [807, 144] width 200 height 29
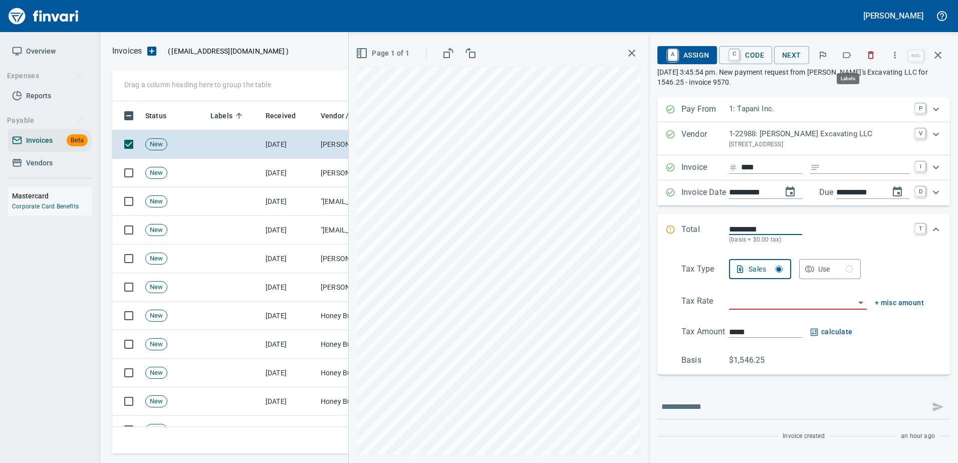
click at [842, 53] on icon "button" at bounding box center [846, 55] width 10 height 10
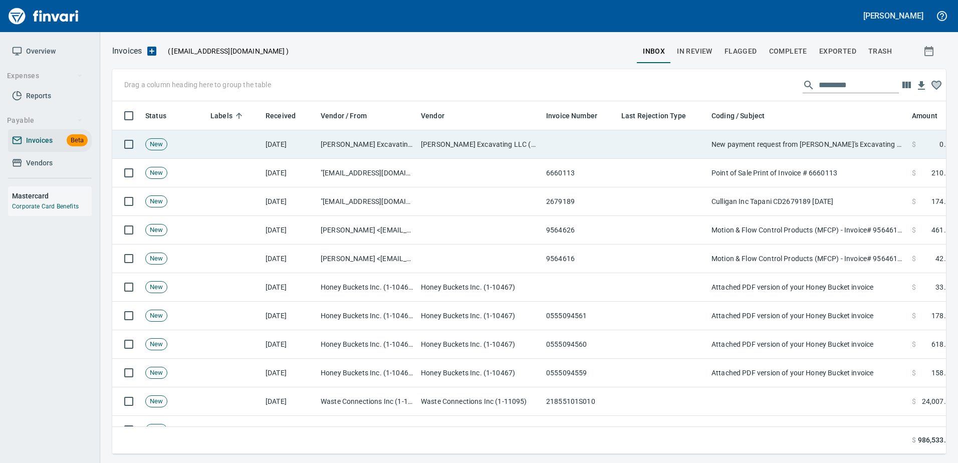
click at [815, 150] on td "New payment request from [PERSON_NAME]'s Excavating LLC for 1546.25 - invoice 9…" at bounding box center [807, 144] width 200 height 29
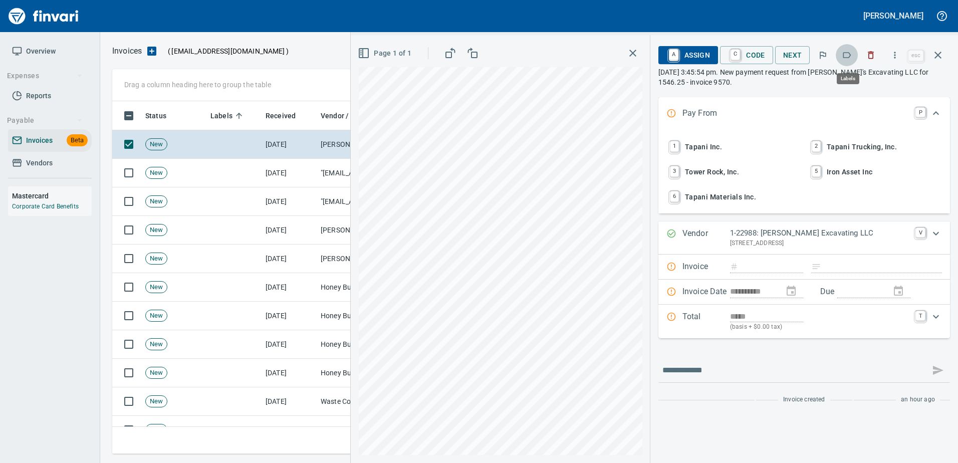
scroll to position [338, 818]
click at [851, 54] on icon "button" at bounding box center [846, 55] width 10 height 10
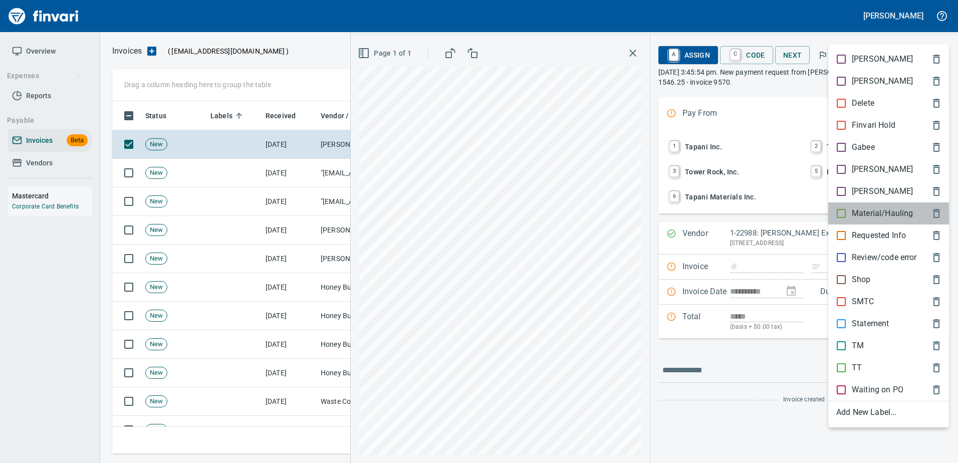
click at [865, 212] on p "Material/Hauling" at bounding box center [881, 213] width 61 height 12
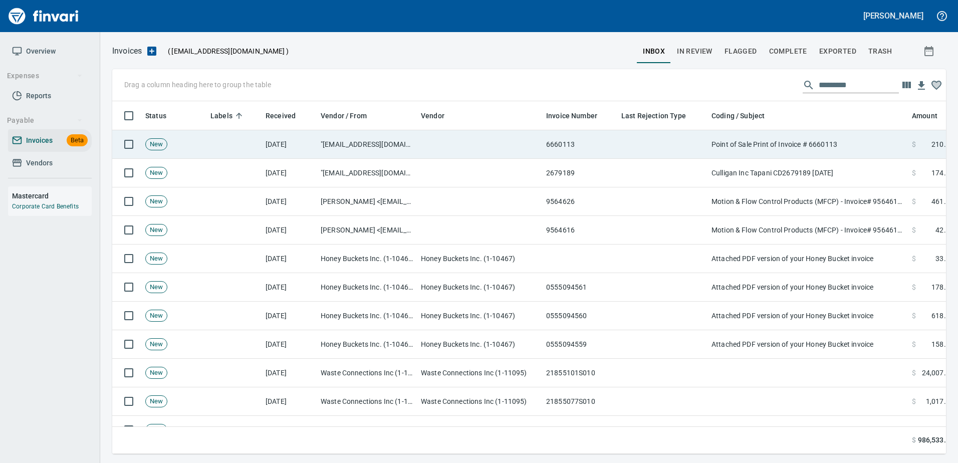
click at [826, 143] on td "Point of Sale Print of Invoice # 6660113" at bounding box center [807, 144] width 200 height 29
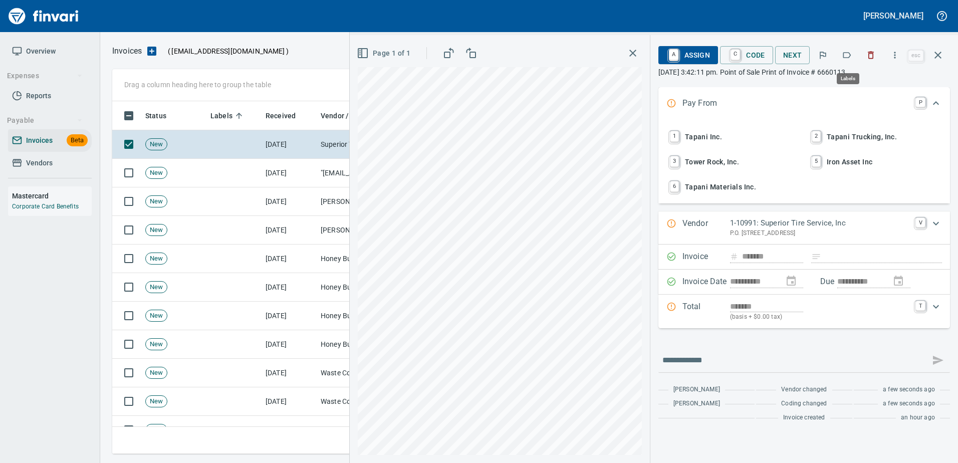
scroll to position [338, 818]
click at [850, 56] on icon "button" at bounding box center [846, 55] width 10 height 10
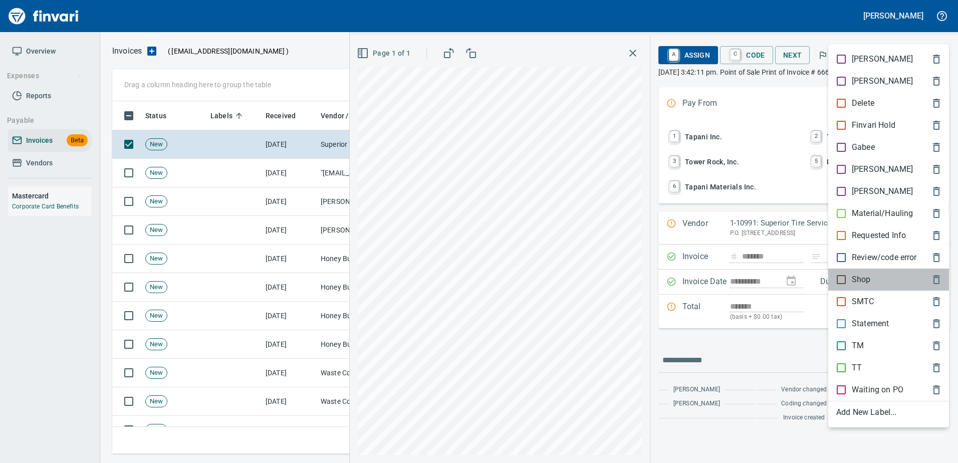
click at [852, 286] on div "Shop" at bounding box center [888, 279] width 121 height 22
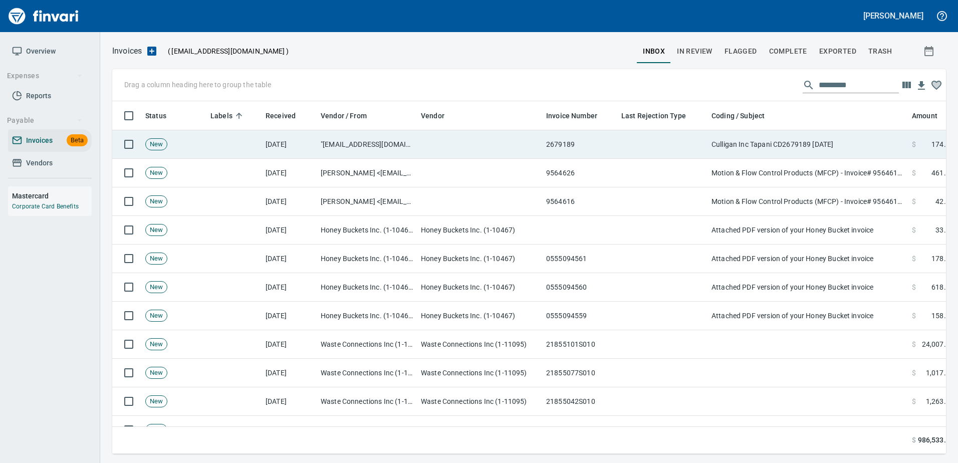
click at [827, 141] on td "Culligan Inc Tapani CD2679189 [DATE]" at bounding box center [807, 144] width 200 height 29
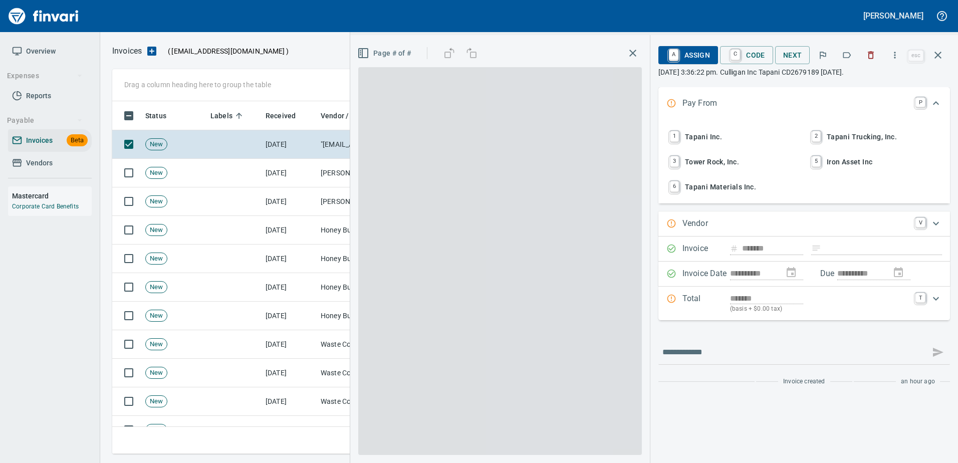
type input "**********"
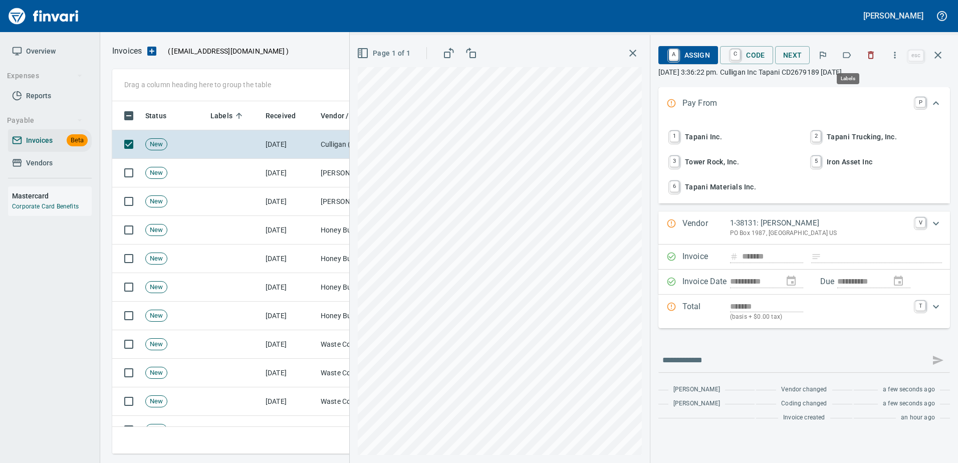
click at [841, 56] on button "button" at bounding box center [846, 55] width 22 height 22
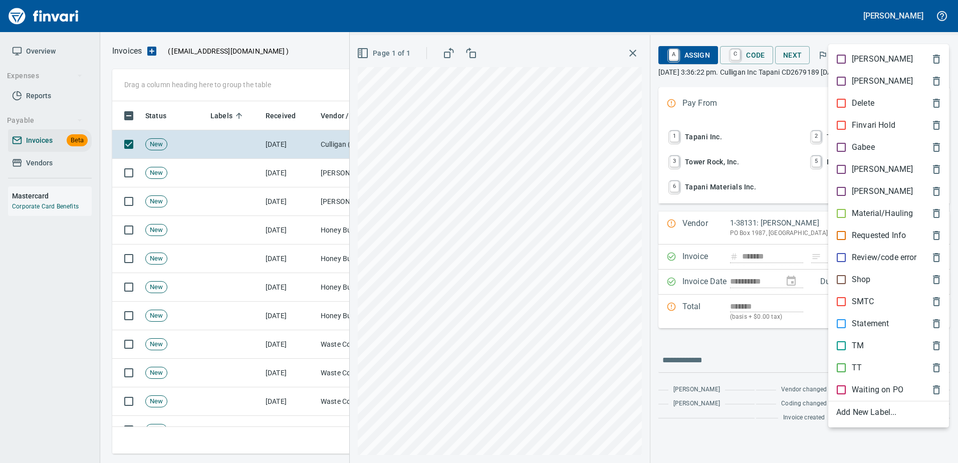
scroll to position [338, 818]
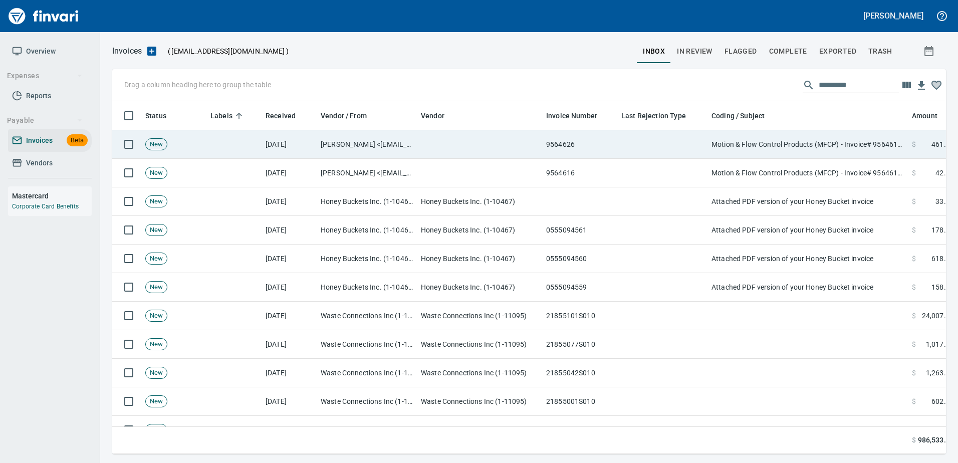
click at [809, 138] on td "Motion & Flow Control Products (MFCP) - Invoice# 9564616, 9564626 Quick Note" at bounding box center [807, 144] width 200 height 29
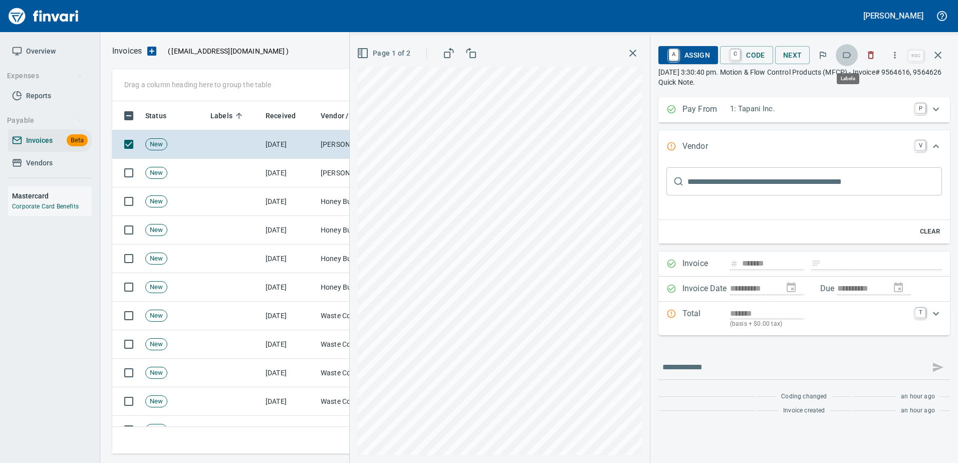
click at [845, 59] on icon "button" at bounding box center [846, 55] width 10 height 10
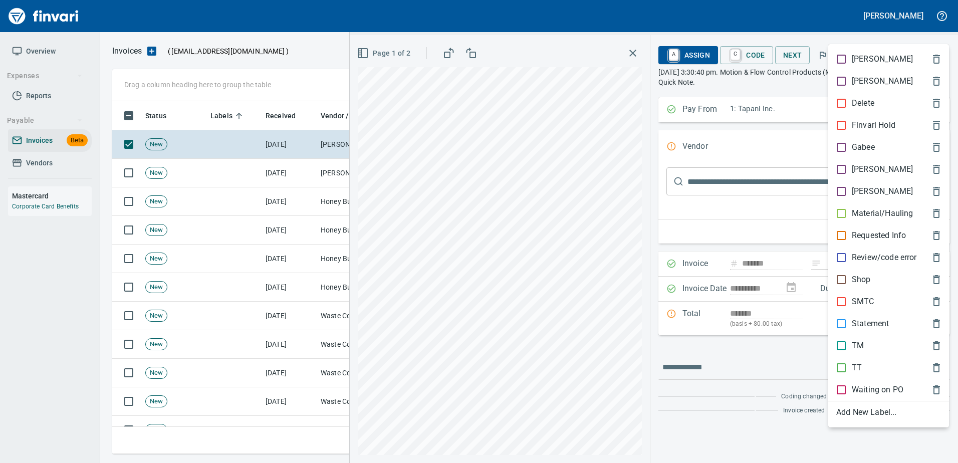
click at [857, 278] on p "Shop" at bounding box center [860, 279] width 19 height 12
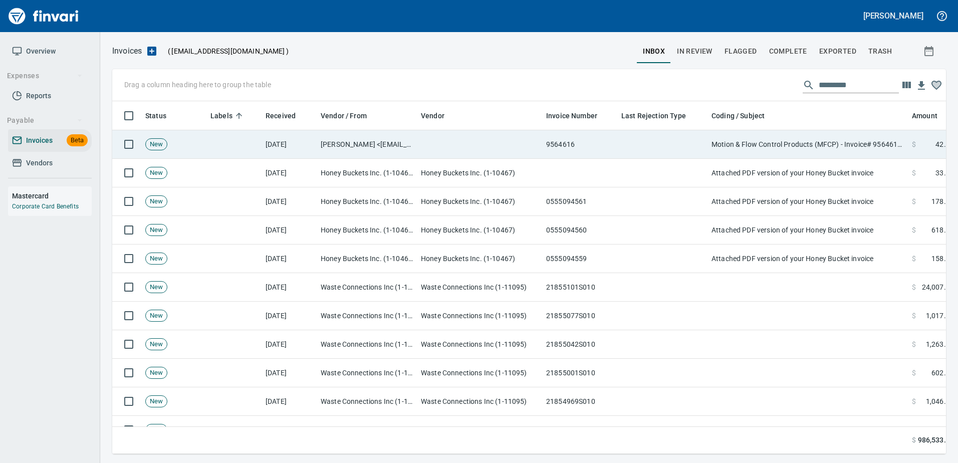
click at [839, 141] on td "Motion & Flow Control Products (MFCP) - Invoice# 9564616, 9564626 Quick Note" at bounding box center [807, 144] width 200 height 29
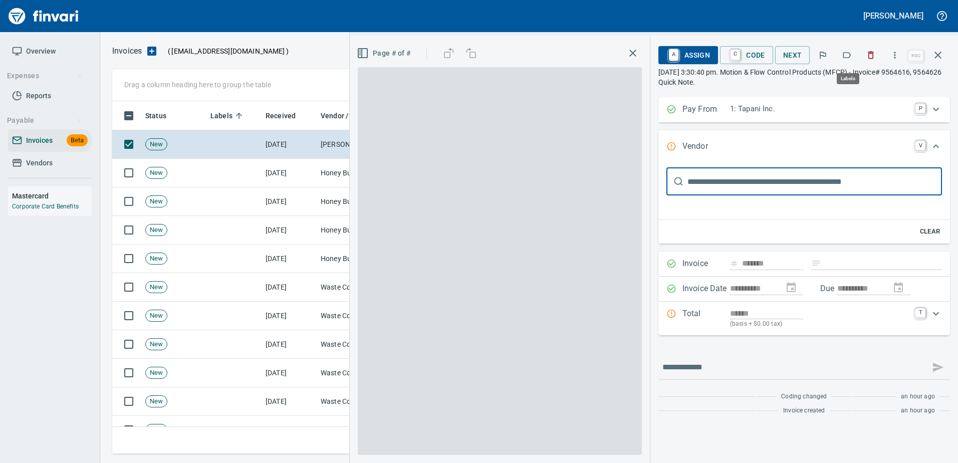
click at [845, 54] on icon "button" at bounding box center [846, 55] width 10 height 10
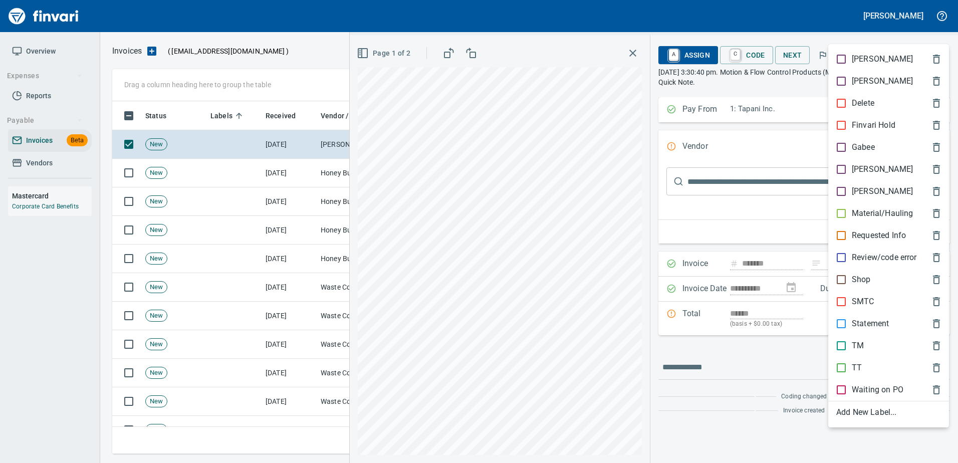
click at [867, 274] on p "Shop" at bounding box center [860, 279] width 19 height 12
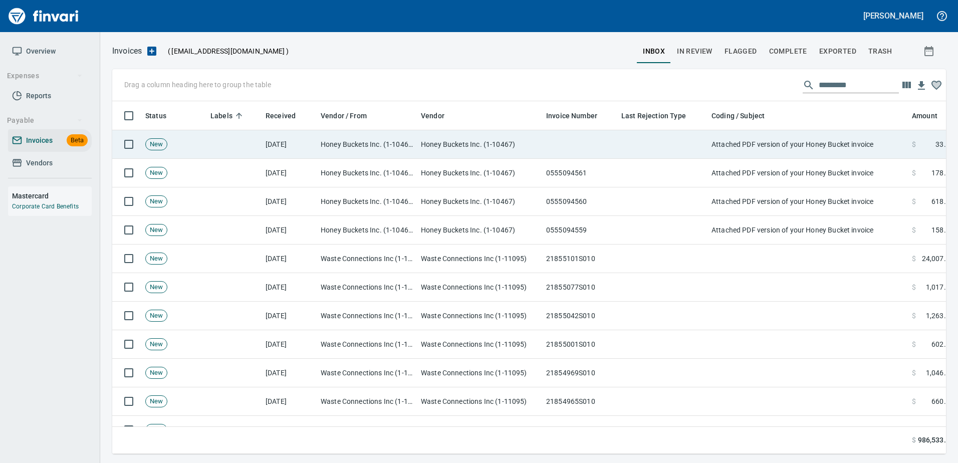
click at [823, 142] on td "Attached PDF version of your Honey Bucket invoice" at bounding box center [807, 144] width 200 height 29
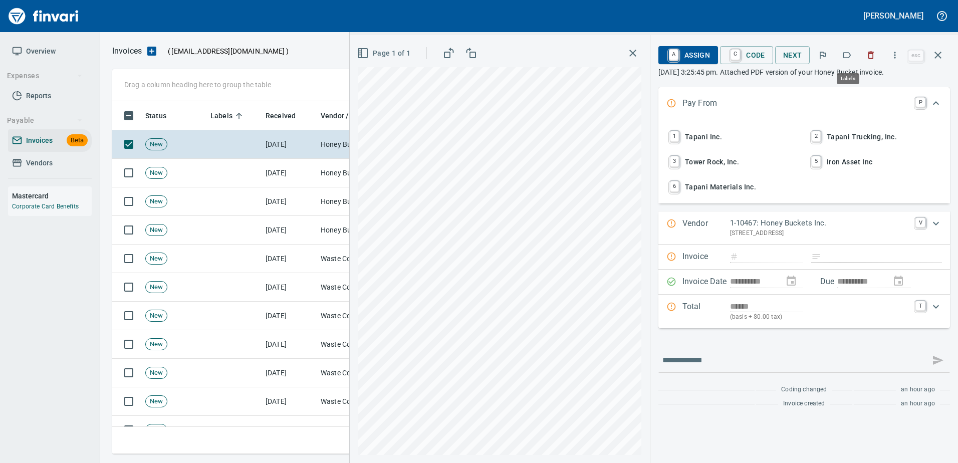
click at [850, 59] on icon "button" at bounding box center [846, 55] width 10 height 10
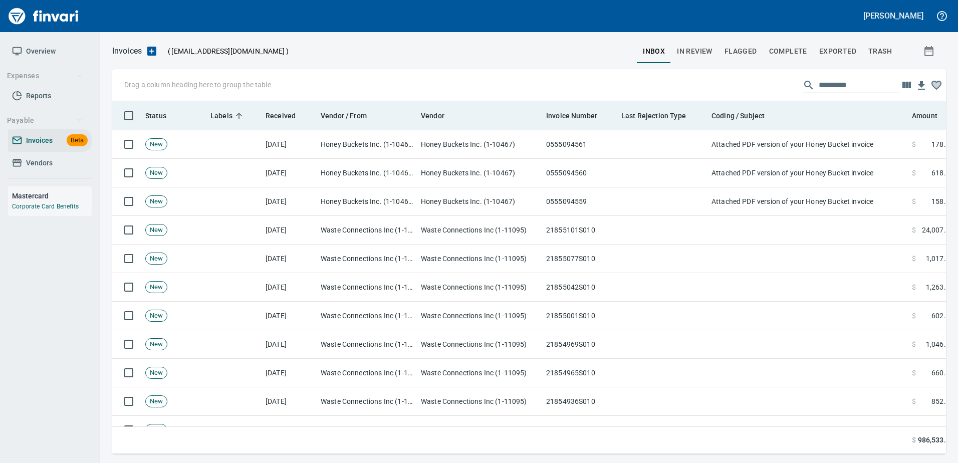
click at [829, 116] on div "Coding / Subject" at bounding box center [807, 115] width 192 height 13
click at [827, 129] on th "Coding / Subject" at bounding box center [807, 115] width 200 height 29
drag, startPoint x: 822, startPoint y: 146, endPoint x: 823, endPoint y: 128, distance: 18.5
click at [823, 141] on td "Attached PDF version of your Honey Bucket invoice" at bounding box center [807, 144] width 200 height 29
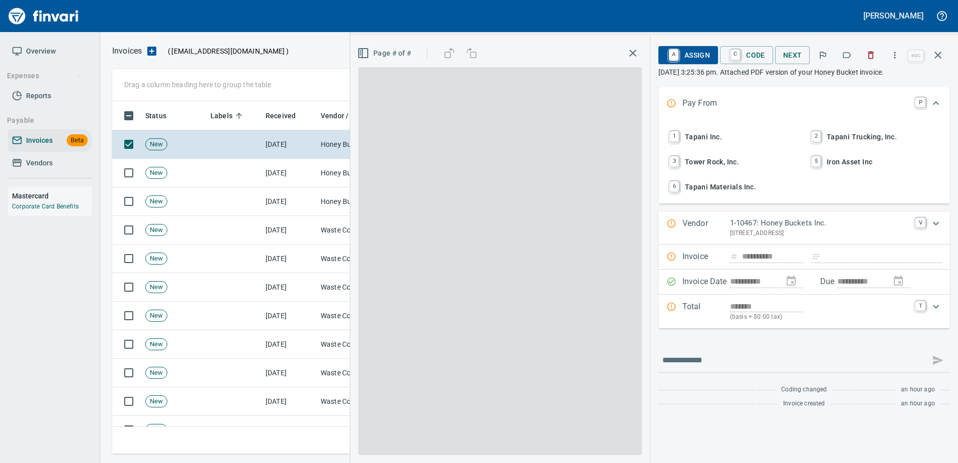
scroll to position [338, 818]
click at [843, 61] on button "button" at bounding box center [846, 55] width 22 height 22
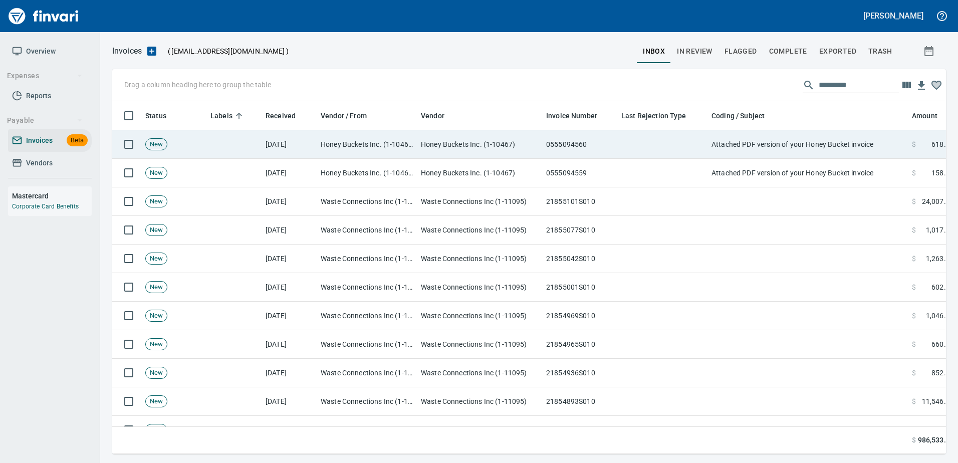
click at [841, 149] on td "Attached PDF version of your Honey Bucket invoice" at bounding box center [807, 144] width 200 height 29
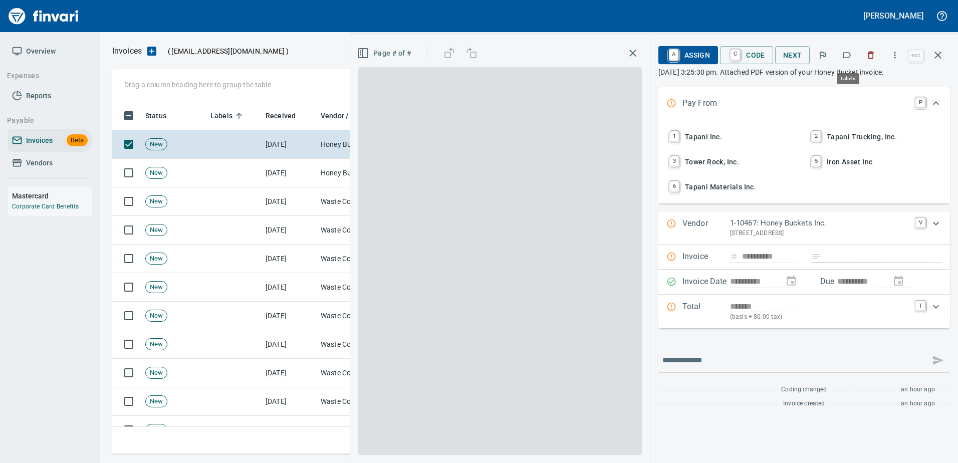
click at [848, 56] on icon "button" at bounding box center [846, 55] width 10 height 10
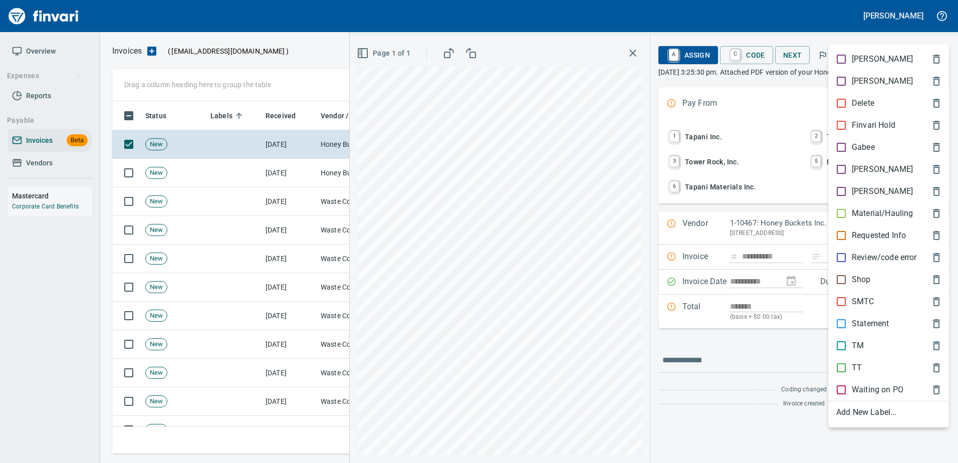
click at [865, 170] on p "[PERSON_NAME]" at bounding box center [881, 169] width 61 height 12
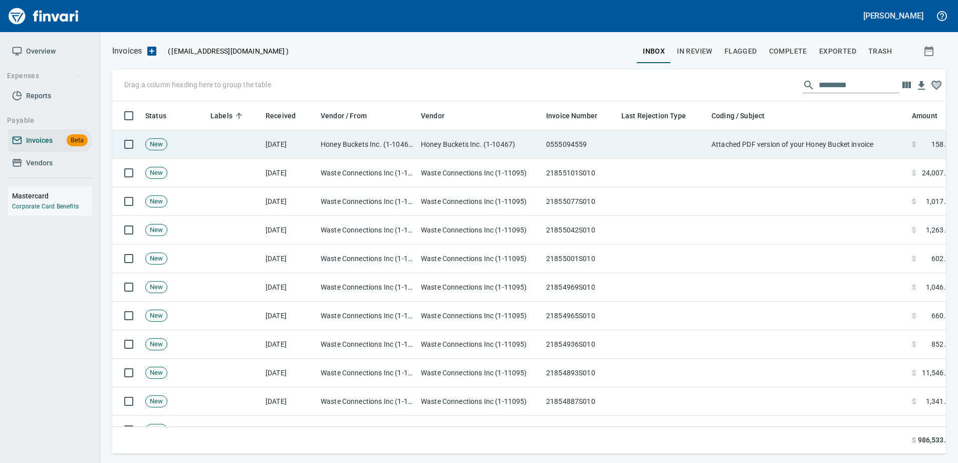
click at [819, 146] on td "Attached PDF version of your Honey Bucket invoice" at bounding box center [807, 144] width 200 height 29
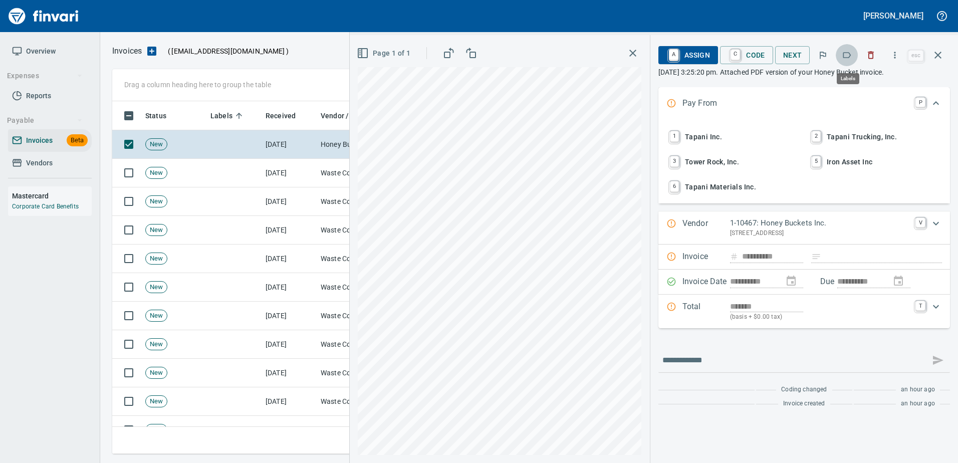
click at [848, 55] on icon "button" at bounding box center [846, 55] width 10 height 10
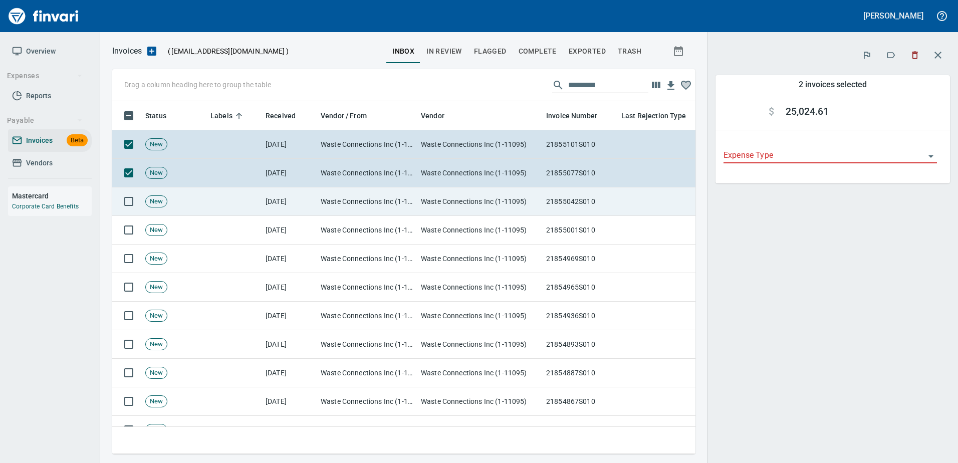
scroll to position [338, 568]
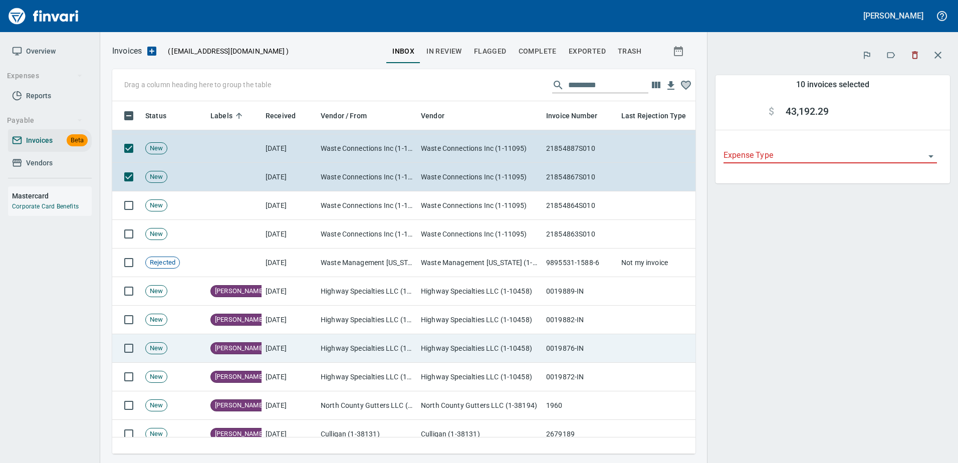
scroll to position [250, 0]
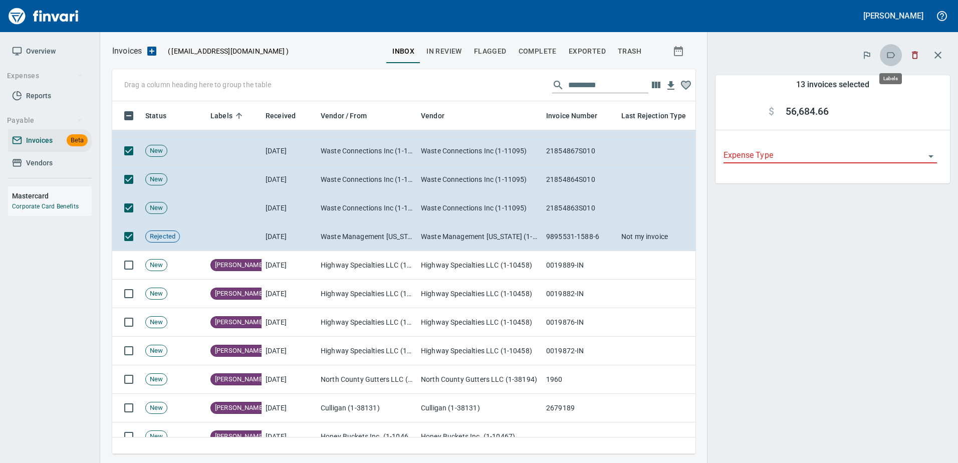
click at [888, 55] on icon "button" at bounding box center [891, 55] width 8 height 6
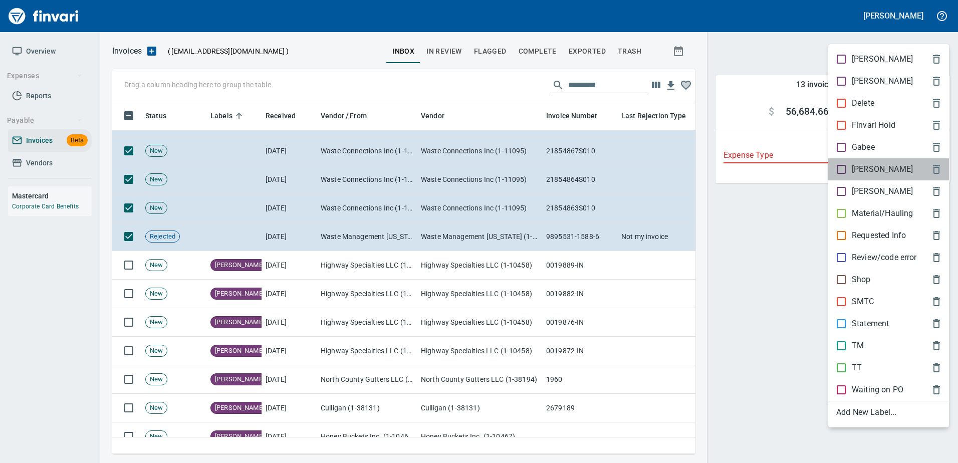
click at [855, 168] on p "[PERSON_NAME]" at bounding box center [881, 169] width 61 height 12
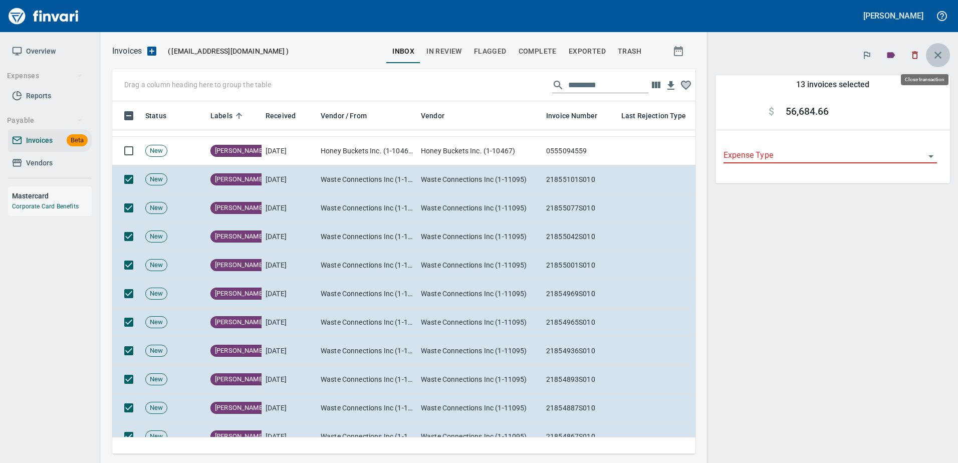
click at [933, 54] on icon "button" at bounding box center [938, 55] width 12 height 12
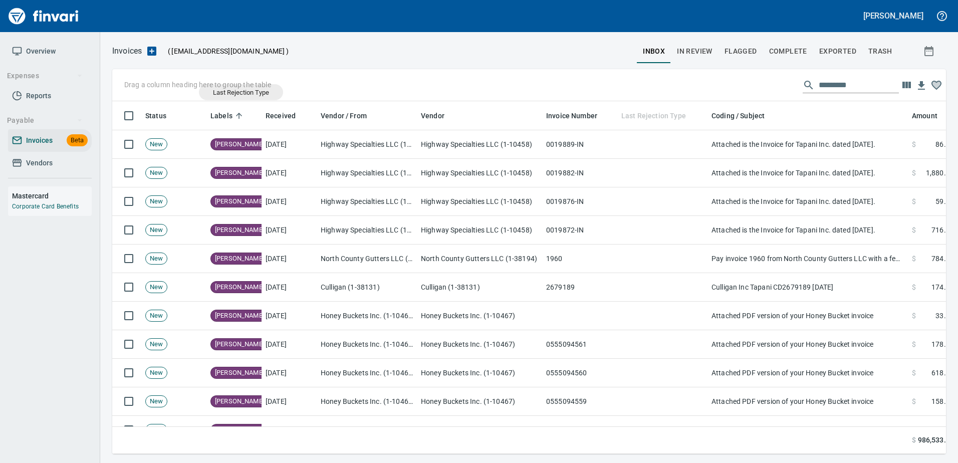
drag, startPoint x: 653, startPoint y: 111, endPoint x: 233, endPoint y: 89, distance: 420.3
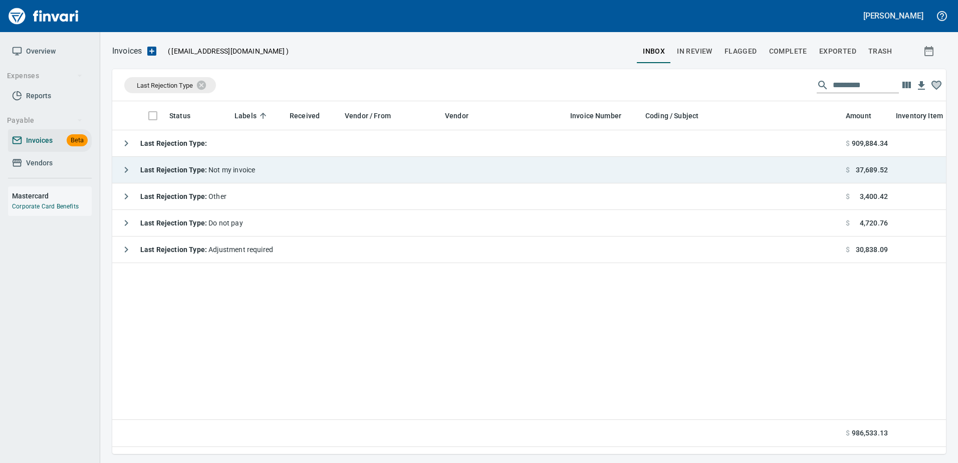
click at [120, 165] on button "button" at bounding box center [126, 170] width 20 height 20
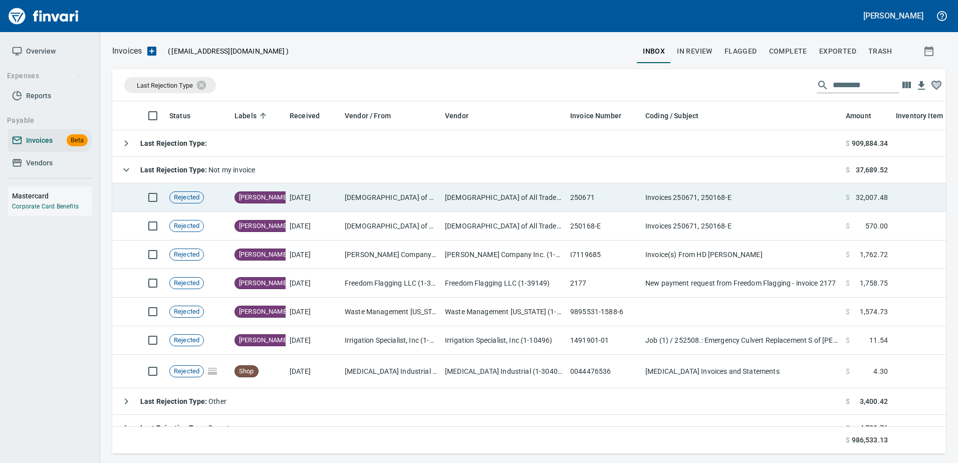
click at [532, 195] on td "[DEMOGRAPHIC_DATA] of All Trades LLC. dba C.O.A.T Flagging (1-22216)" at bounding box center [503, 197] width 125 height 29
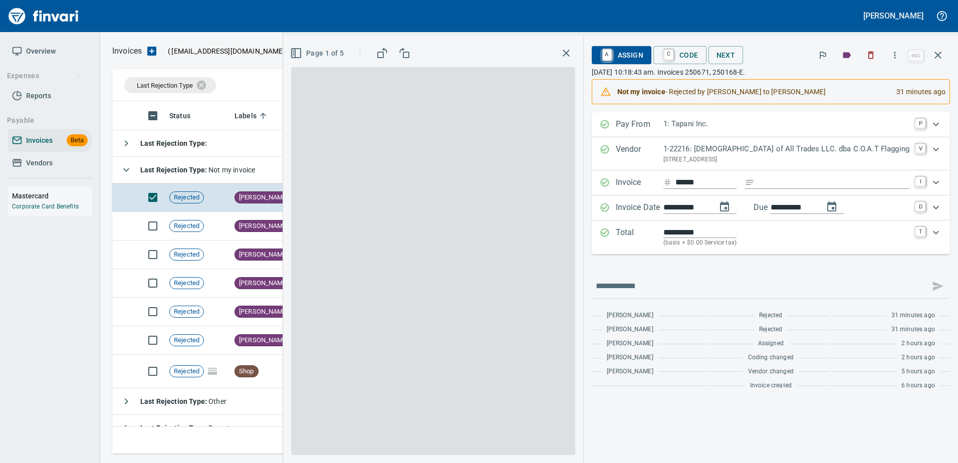
click at [643, 57] on span "A Assign" at bounding box center [622, 55] width 44 height 17
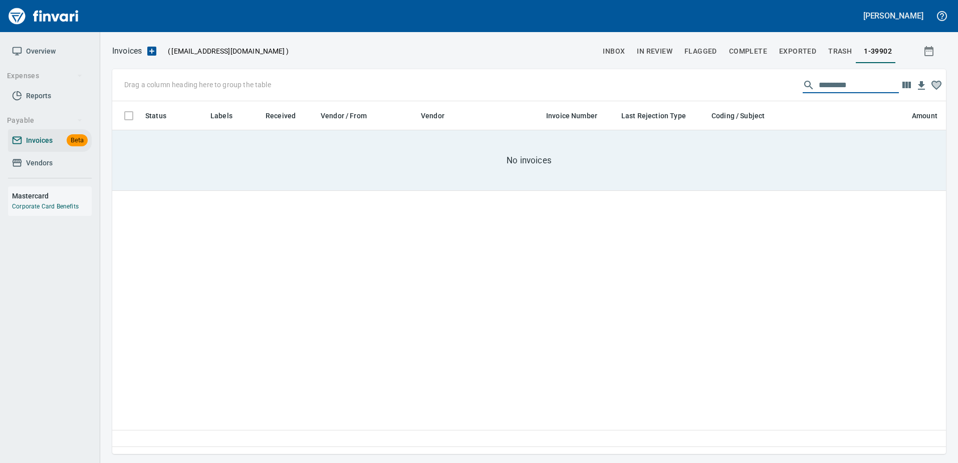
scroll to position [338, 826]
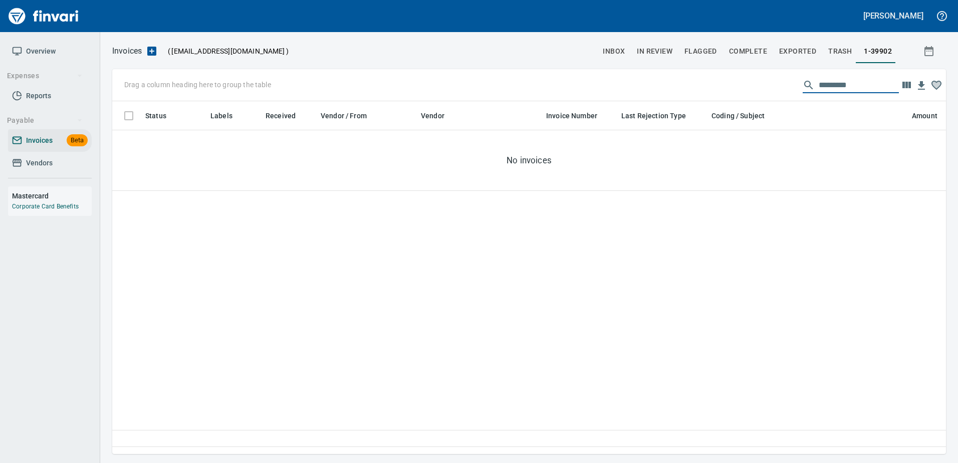
click at [13, 165] on icon at bounding box center [17, 163] width 10 height 10
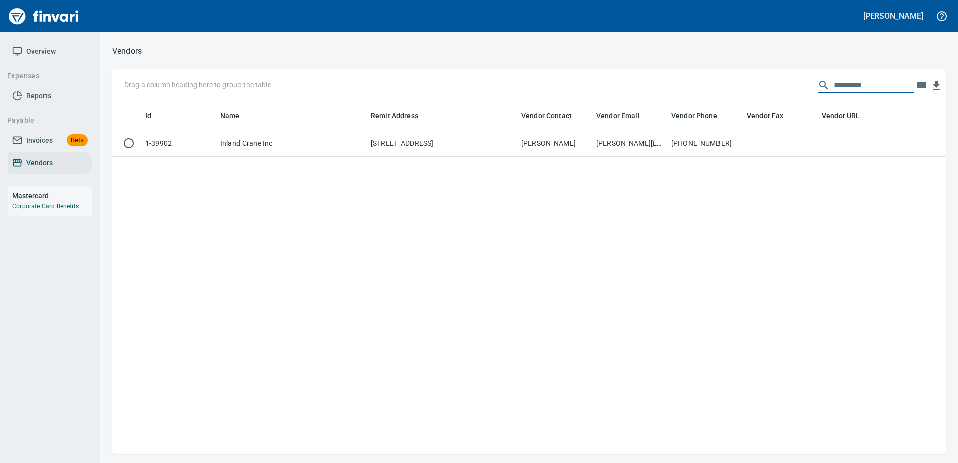
scroll to position [345, 826]
drag, startPoint x: 906, startPoint y: 91, endPoint x: 773, endPoint y: 75, distance: 133.1
click at [773, 75] on div "Drag a column heading here to group the table *********" at bounding box center [528, 85] width 833 height 32
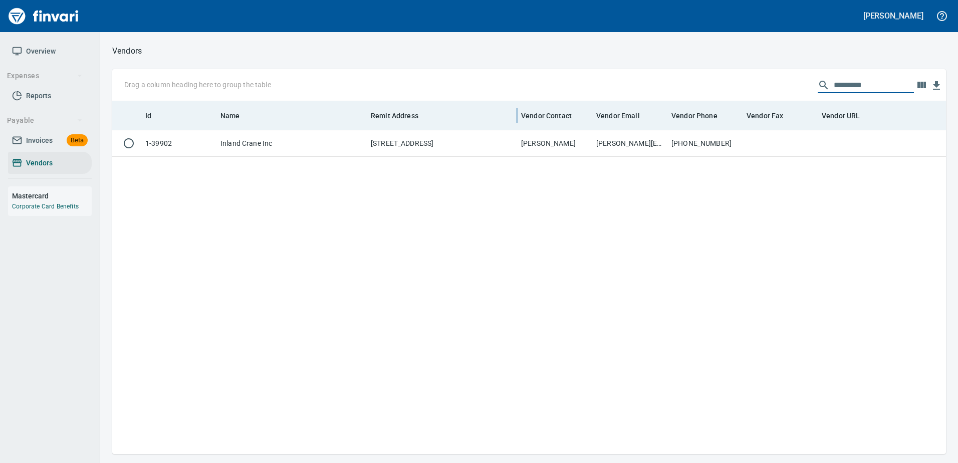
drag, startPoint x: 873, startPoint y: 79, endPoint x: 515, endPoint y: 107, distance: 358.7
click at [515, 107] on div "Drag a column heading here to group the table ********* Id Name Remit Address V…" at bounding box center [528, 261] width 833 height 385
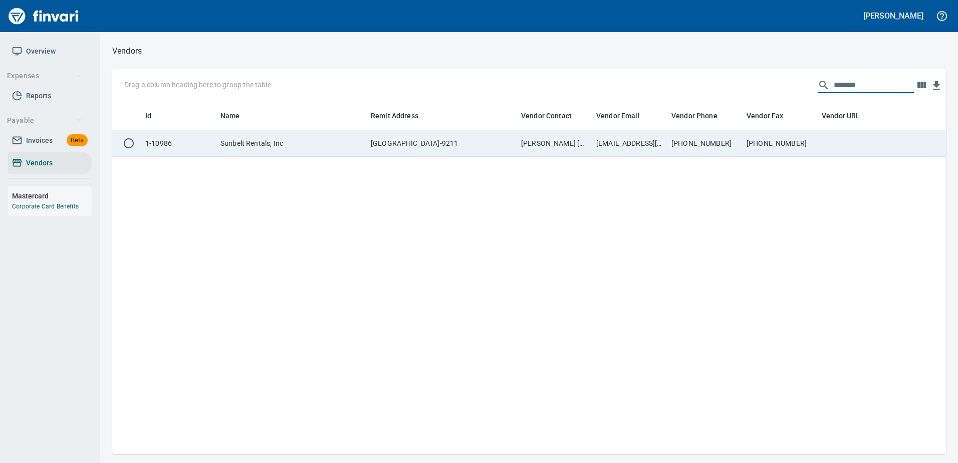
type input "*******"
click at [516, 144] on td "PO Box 409211, Atlanta GA 30384-9211" at bounding box center [442, 143] width 150 height 27
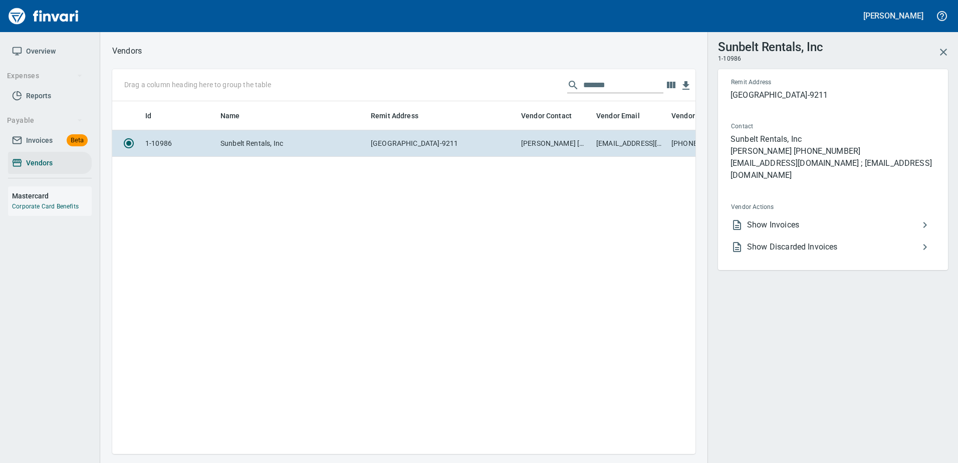
scroll to position [338, 576]
click at [763, 227] on span "Show Invoices" at bounding box center [833, 225] width 172 height 12
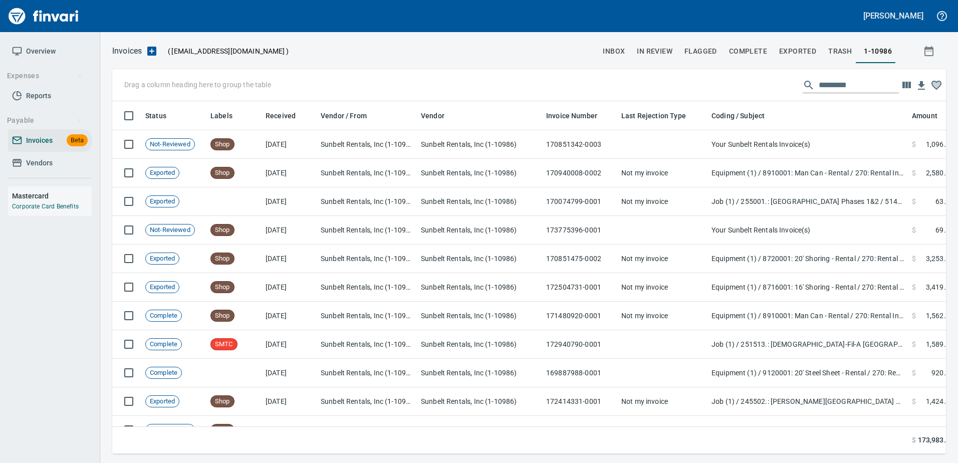
scroll to position [338, 818]
click at [828, 86] on input "text" at bounding box center [858, 85] width 80 height 16
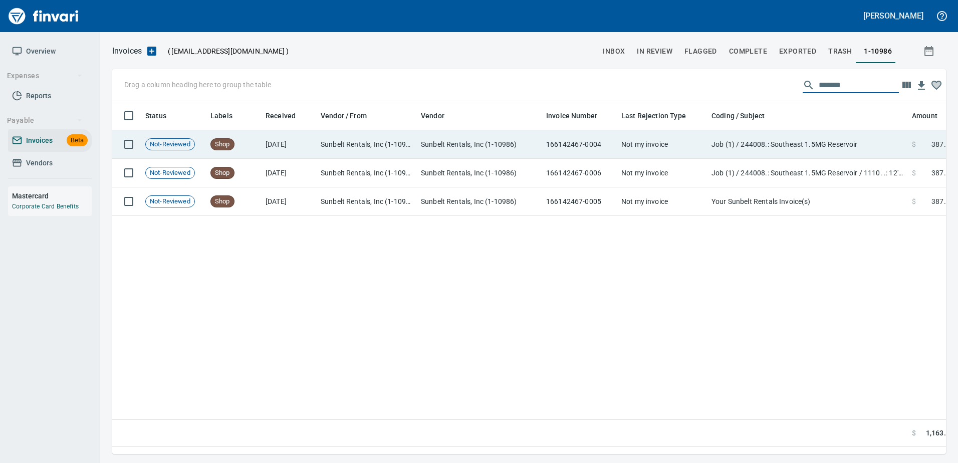
type input "*******"
click at [647, 148] on td "Not my invoice" at bounding box center [662, 144] width 90 height 29
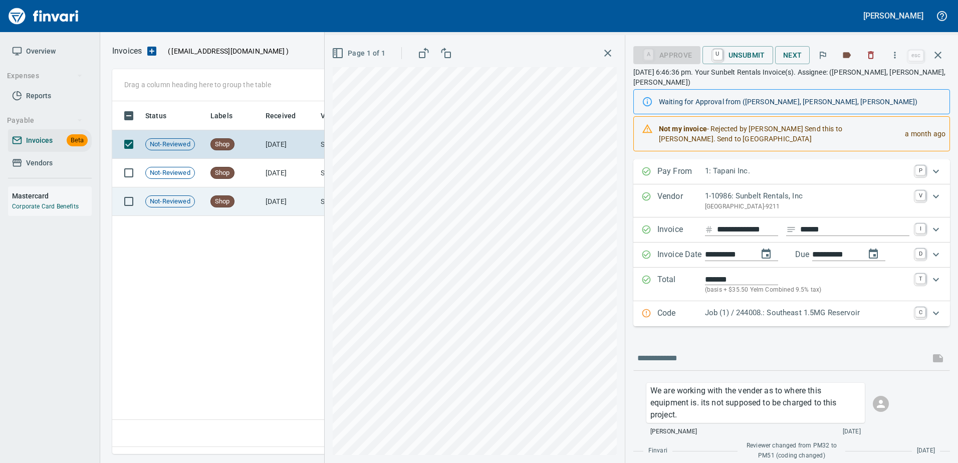
click at [267, 202] on td "7/21/2025" at bounding box center [288, 201] width 55 height 29
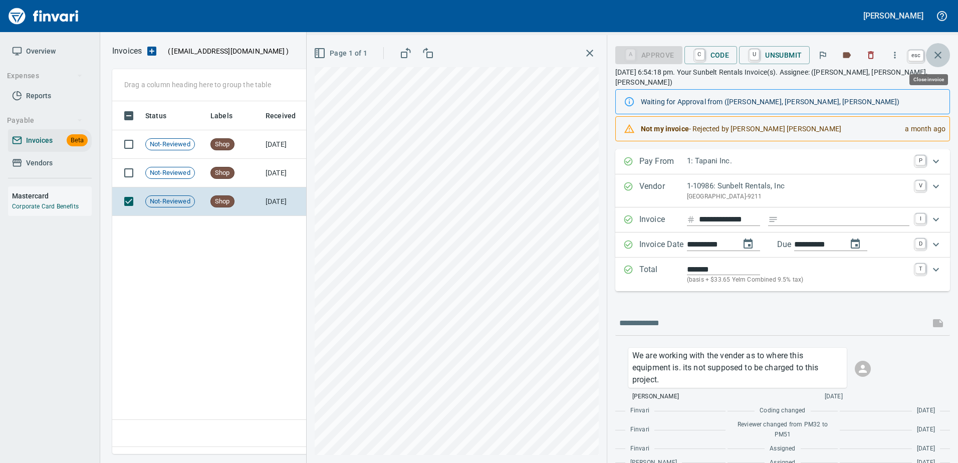
click at [941, 48] on button "button" at bounding box center [938, 55] width 24 height 24
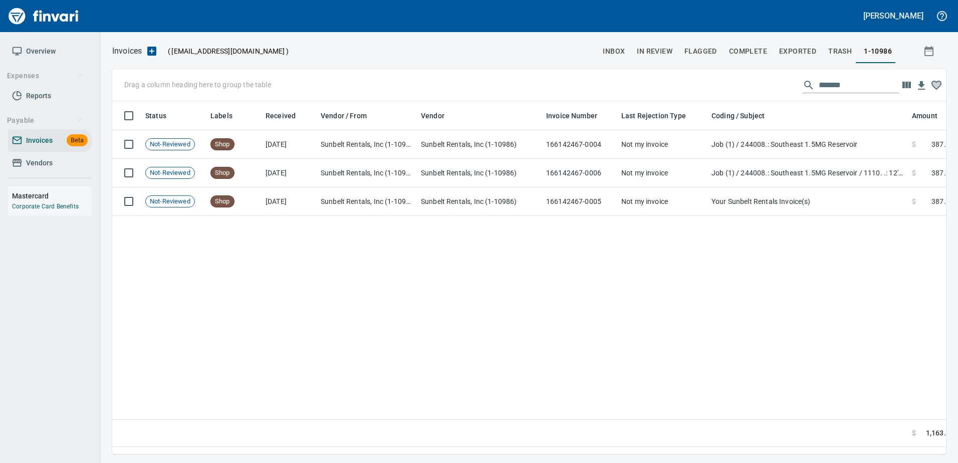
scroll to position [338, 826]
drag, startPoint x: 45, startPoint y: 157, endPoint x: 30, endPoint y: 162, distance: 15.4
click at [45, 157] on span "Vendors" at bounding box center [39, 163] width 27 height 13
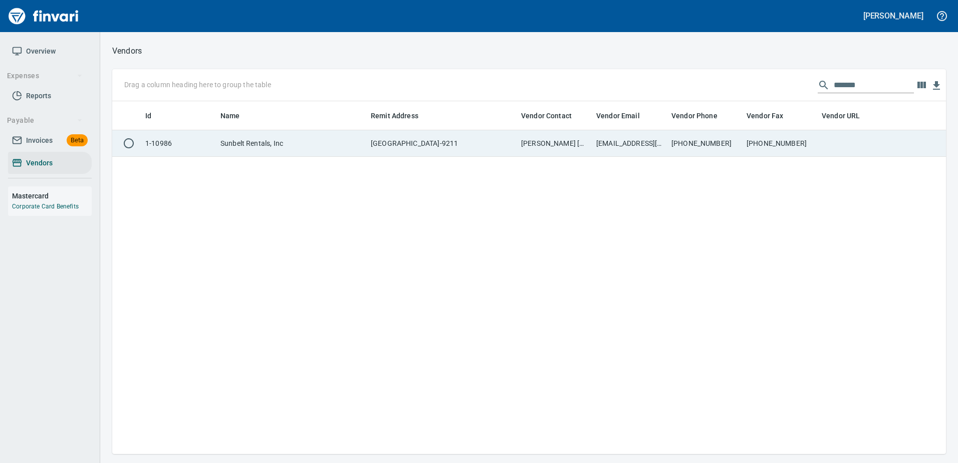
scroll to position [345, 826]
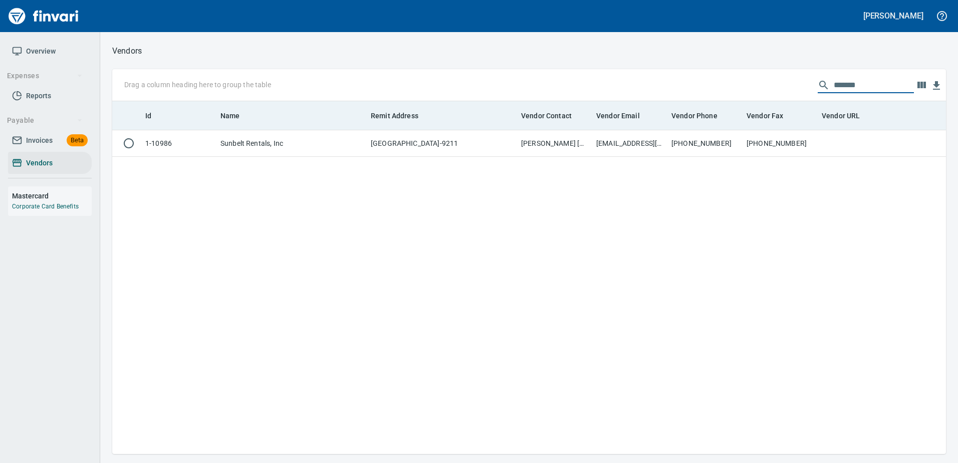
drag, startPoint x: 854, startPoint y: 84, endPoint x: 693, endPoint y: 103, distance: 162.4
click at [693, 103] on div "Drag a column heading here to group the table ******* Id Name Remit Address Ven…" at bounding box center [528, 261] width 833 height 385
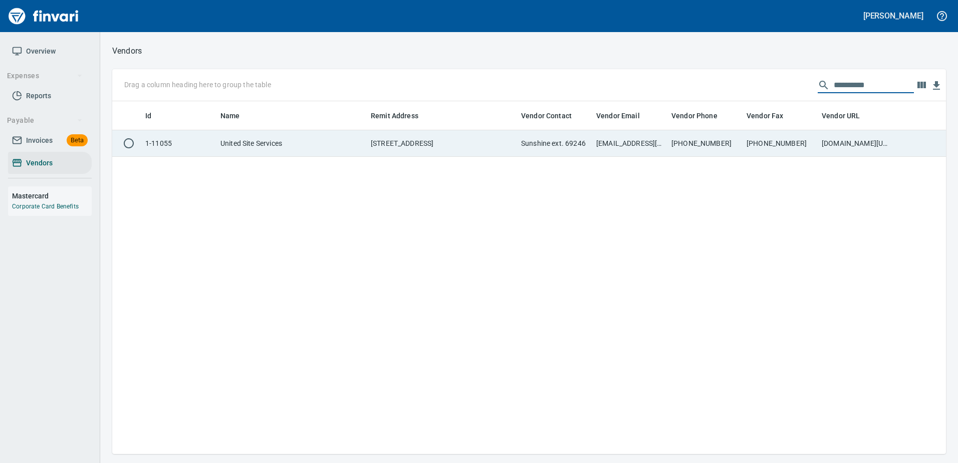
type input "**********"
click at [690, 145] on td "800-864-5387" at bounding box center [704, 143] width 75 height 27
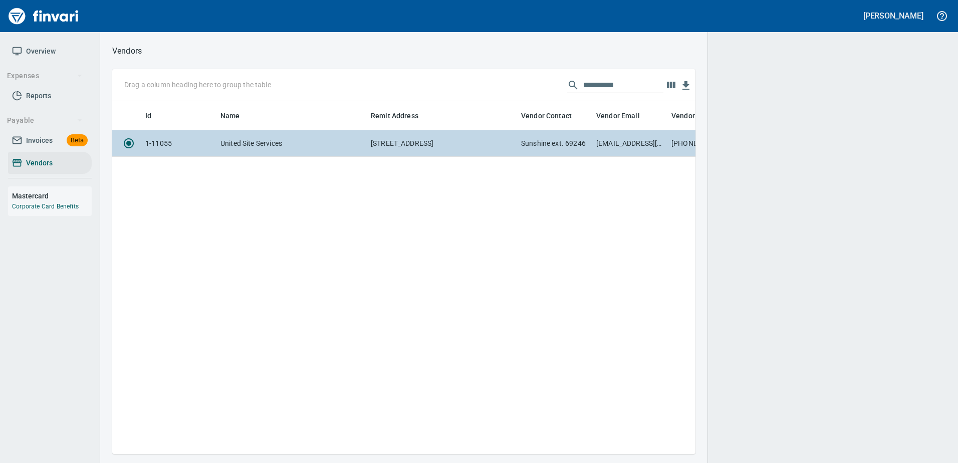
scroll to position [338, 576]
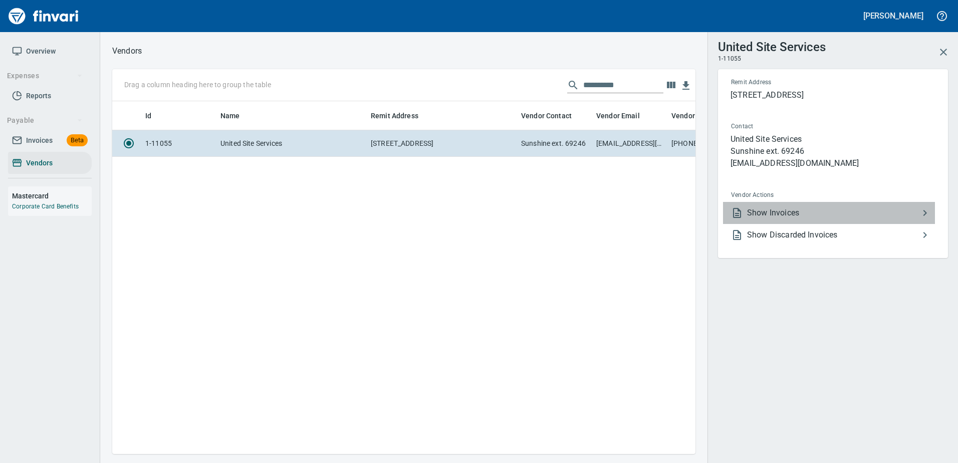
click at [760, 211] on span "Show Invoices" at bounding box center [833, 213] width 172 height 12
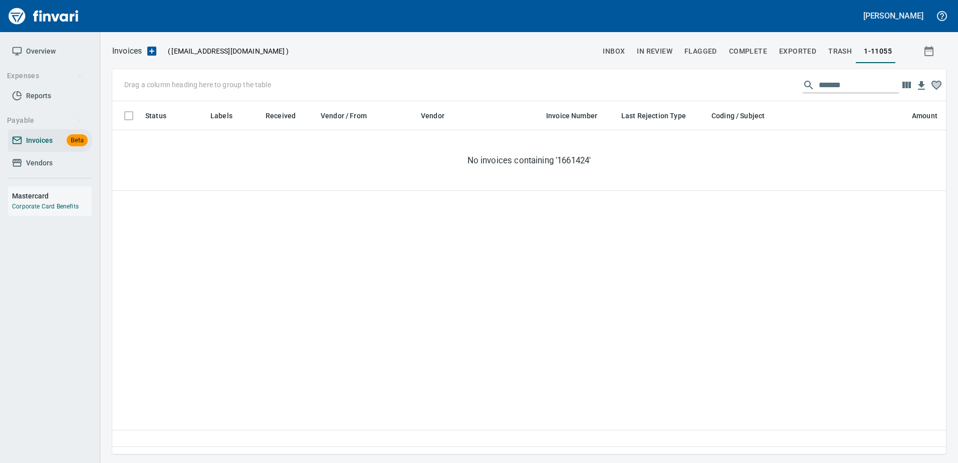
scroll to position [338, 826]
drag, startPoint x: 851, startPoint y: 80, endPoint x: 709, endPoint y: 100, distance: 143.2
click at [709, 100] on div "Drag a column heading here to group the table *******" at bounding box center [528, 85] width 833 height 32
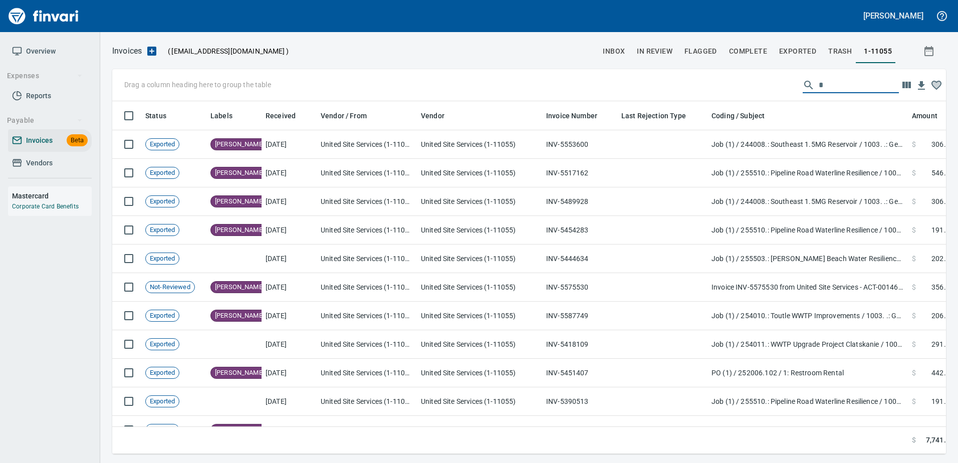
scroll to position [338, 818]
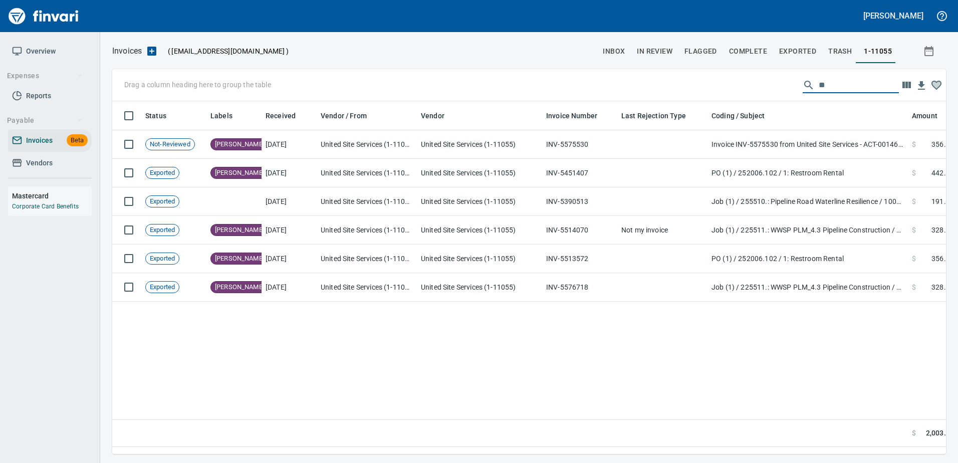
type input "*"
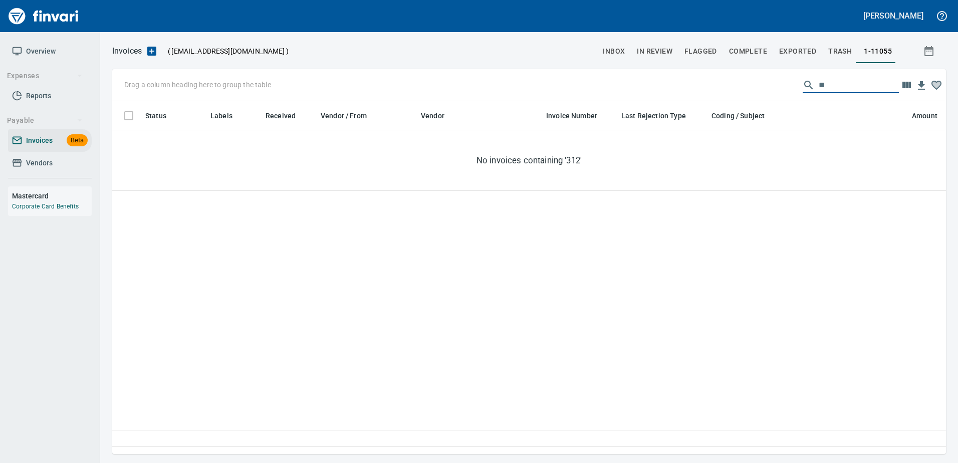
type input "*"
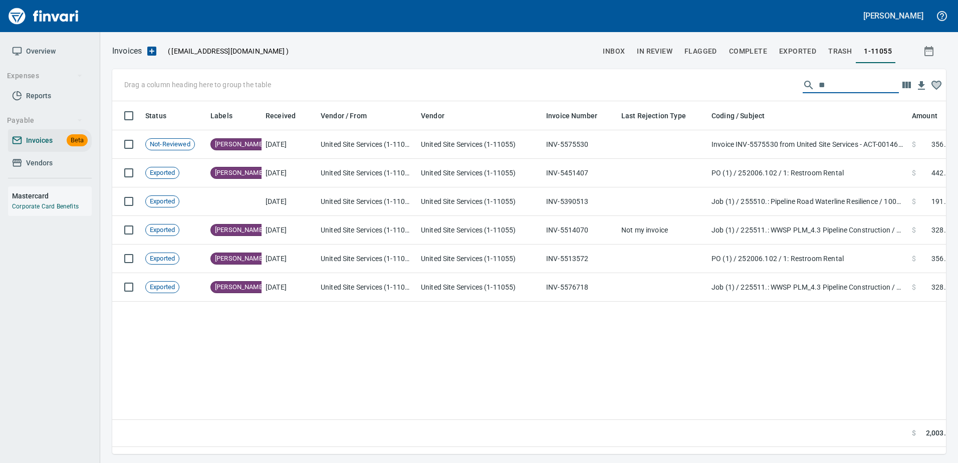
type input "*"
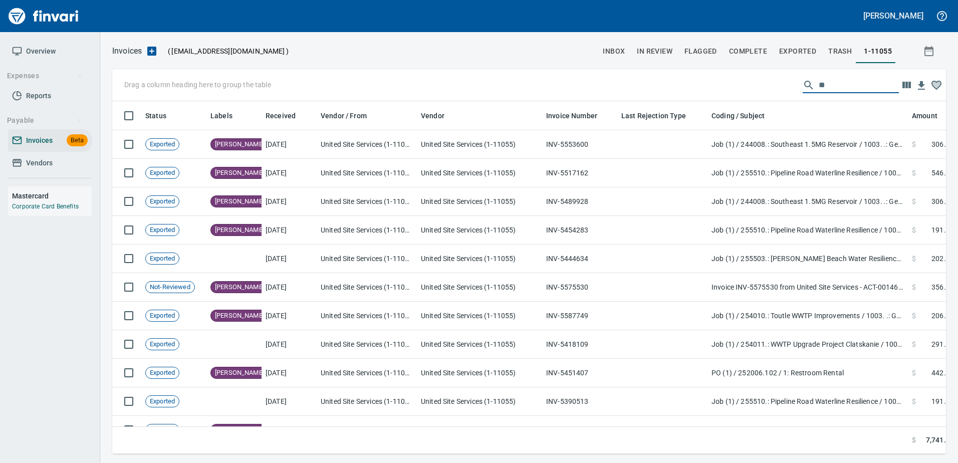
type input "*"
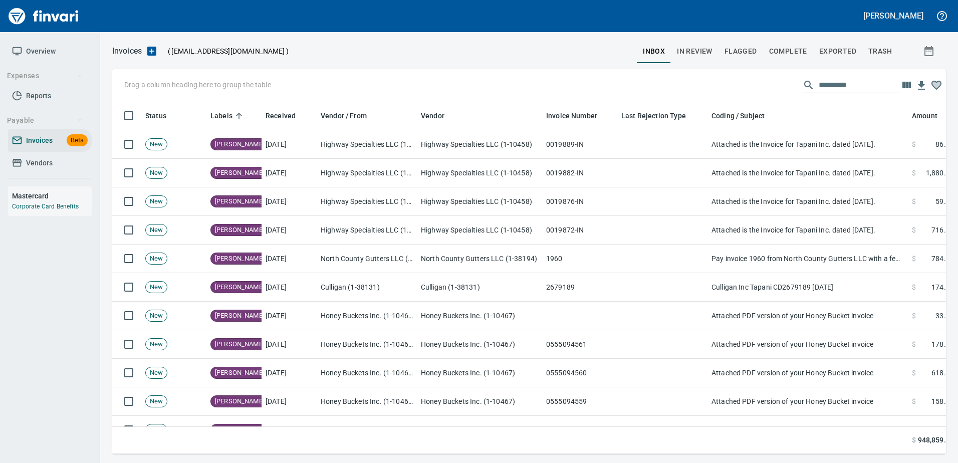
scroll to position [338, 818]
